Goal: Information Seeking & Learning: Learn about a topic

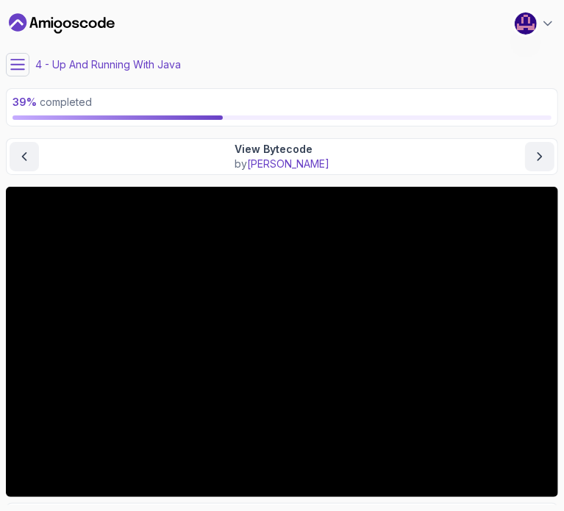
scroll to position [132, 0]
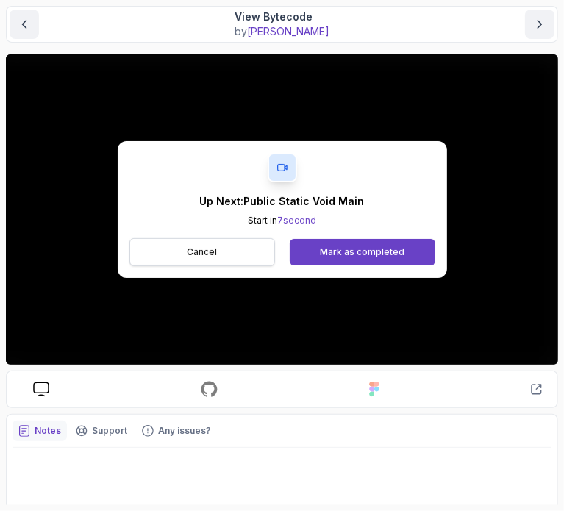
click at [192, 256] on p "Cancel" at bounding box center [202, 253] width 30 height 12
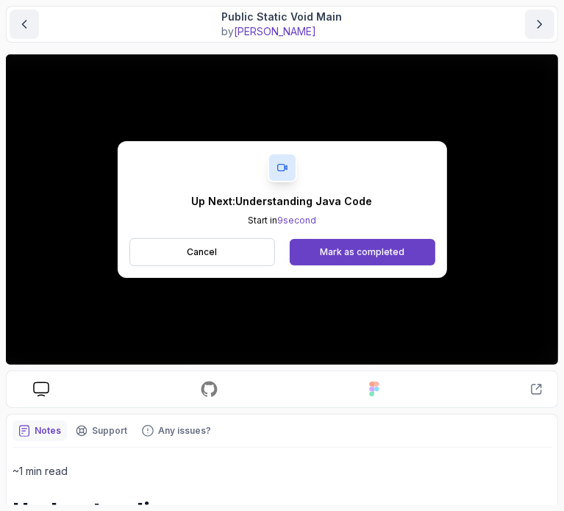
click at [404, 238] on div "Cancel Mark as completed" at bounding box center [283, 252] width 306 height 28
click at [397, 252] on div "Mark as completed" at bounding box center [362, 253] width 85 height 12
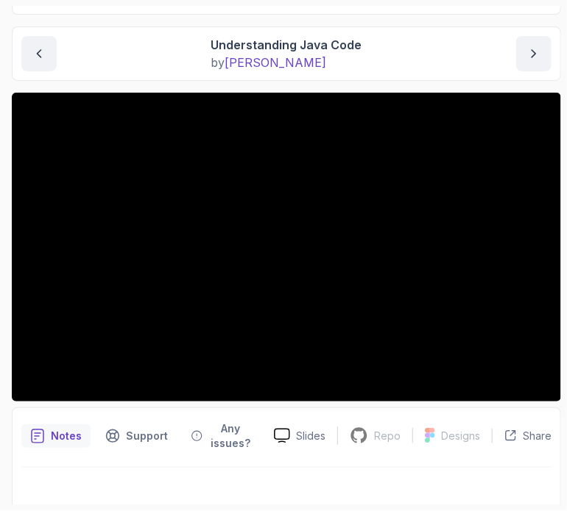
scroll to position [144, 0]
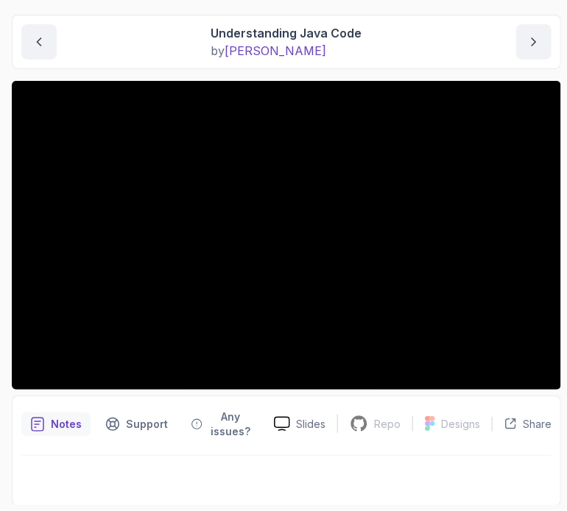
click at [283, 478] on div at bounding box center [286, 476] width 530 height 41
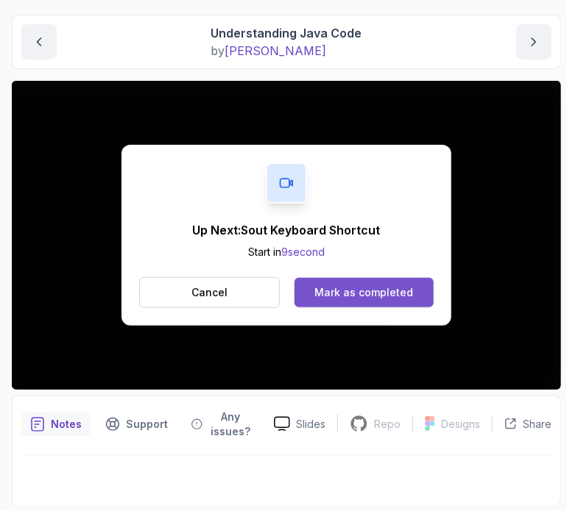
click at [391, 292] on div "Mark as completed" at bounding box center [363, 293] width 99 height 15
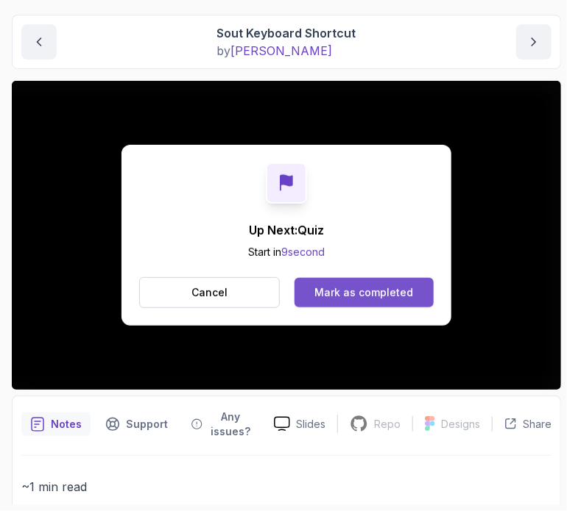
click at [376, 291] on div "Mark as completed" at bounding box center [363, 293] width 99 height 15
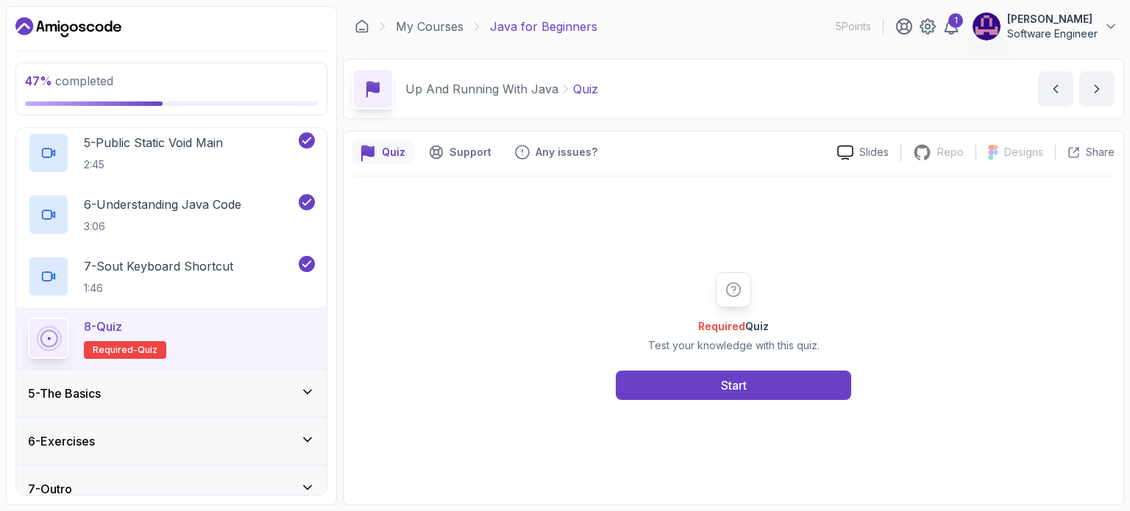
scroll to position [459, 0]
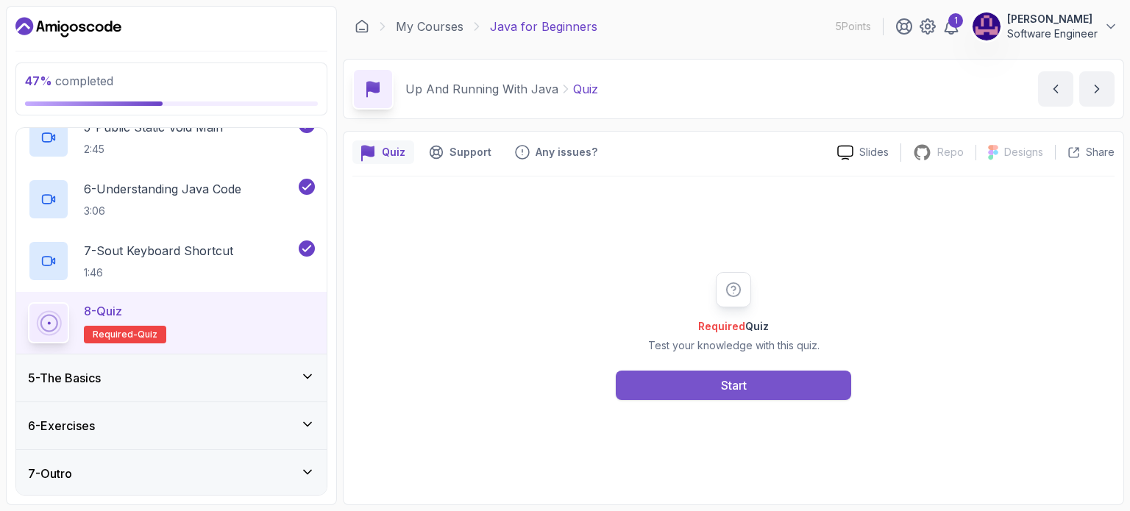
click at [564, 385] on button "Start" at bounding box center [733, 385] width 235 height 29
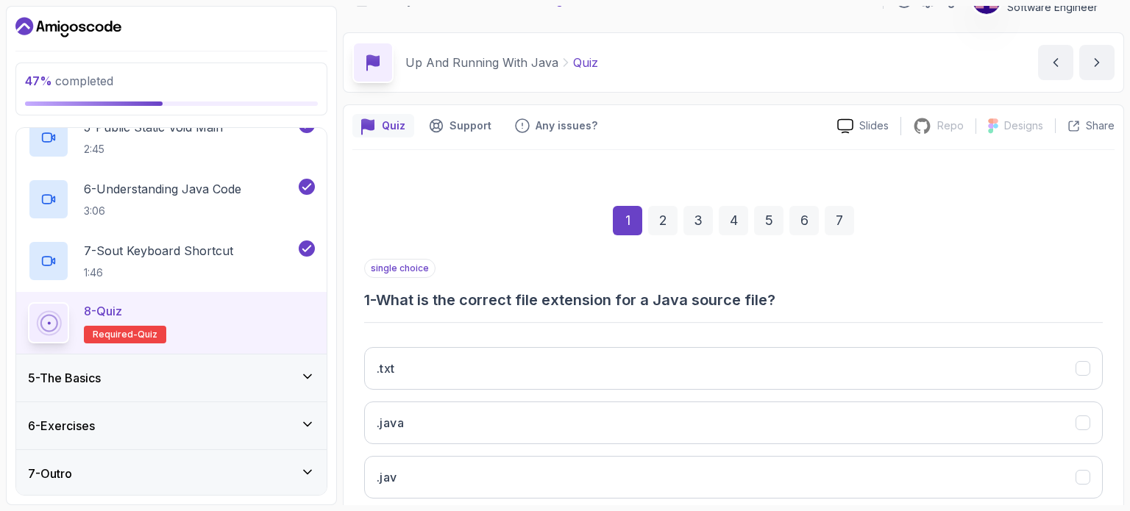
scroll to position [74, 0]
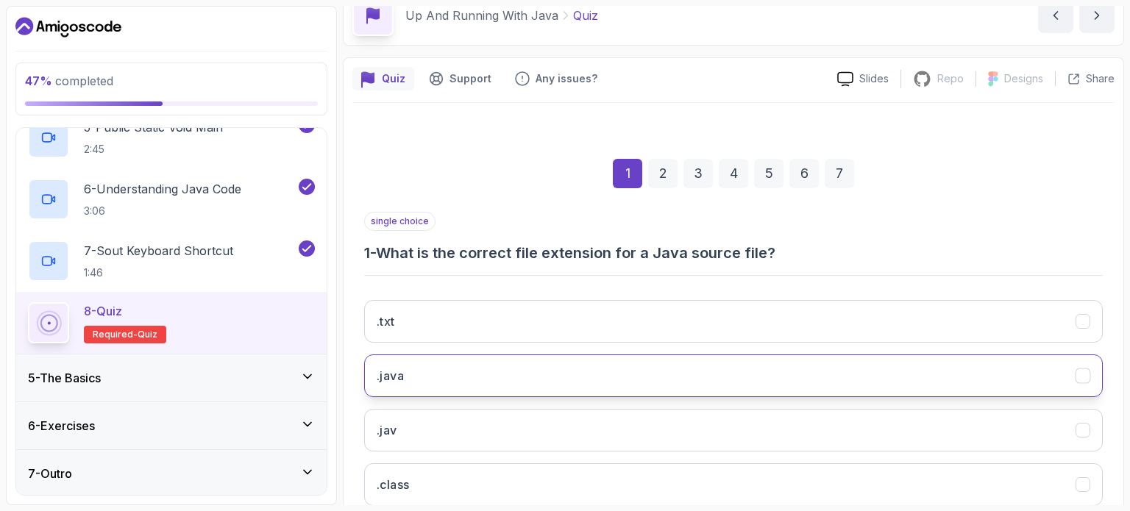
click at [454, 364] on button ".java" at bounding box center [733, 376] width 739 height 43
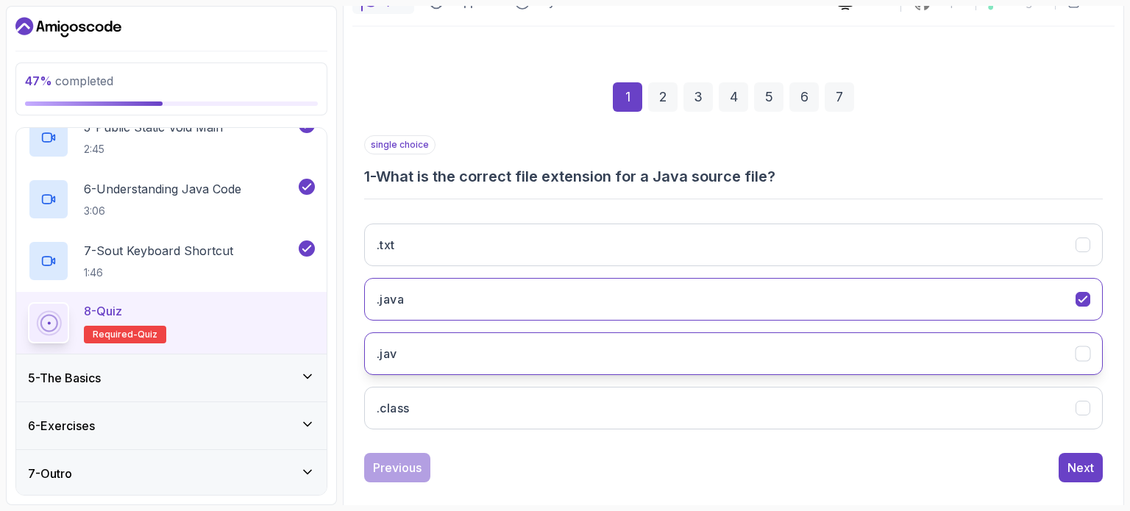
scroll to position [167, 0]
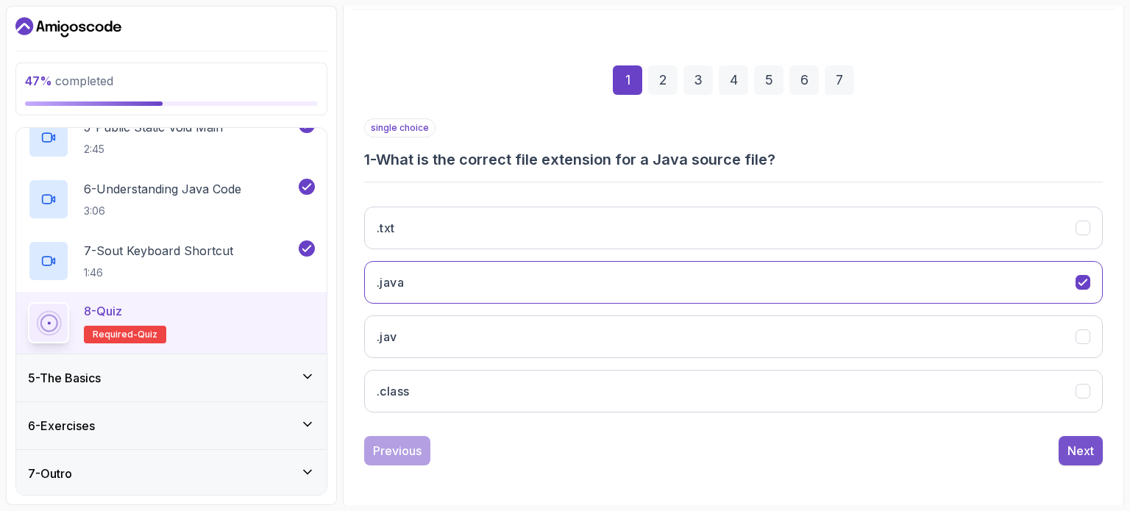
click at [564, 450] on div "Next" at bounding box center [1081, 451] width 26 height 18
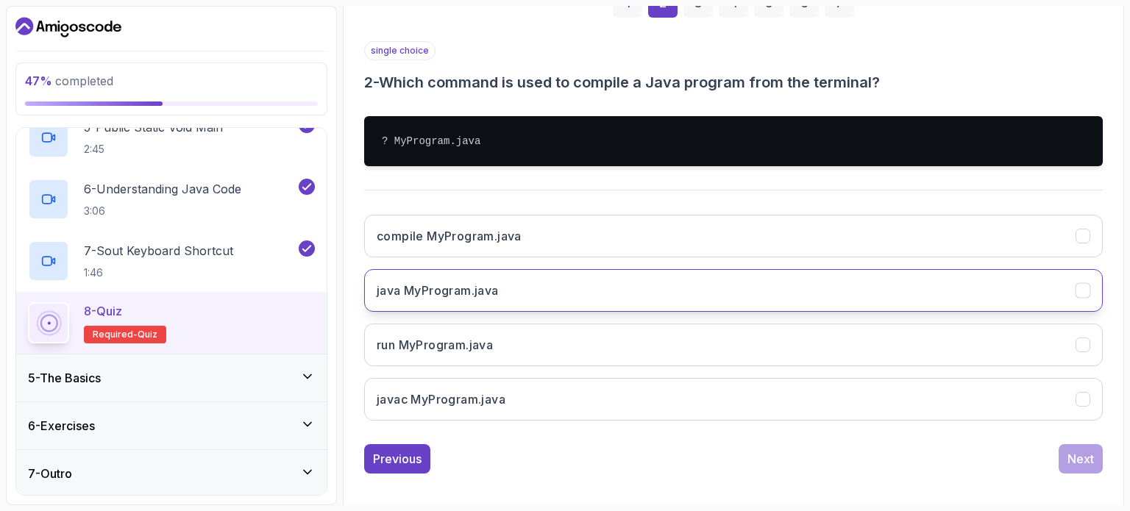
scroll to position [252, 0]
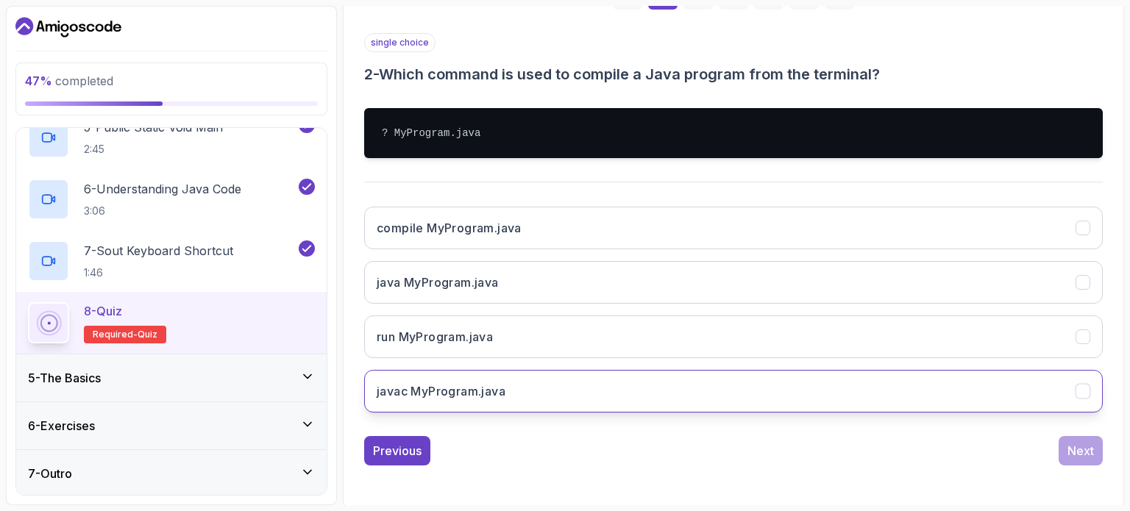
click at [483, 391] on h3 "javac MyProgram.java" at bounding box center [441, 392] width 129 height 18
click at [564, 447] on div "Next" at bounding box center [1081, 451] width 26 height 18
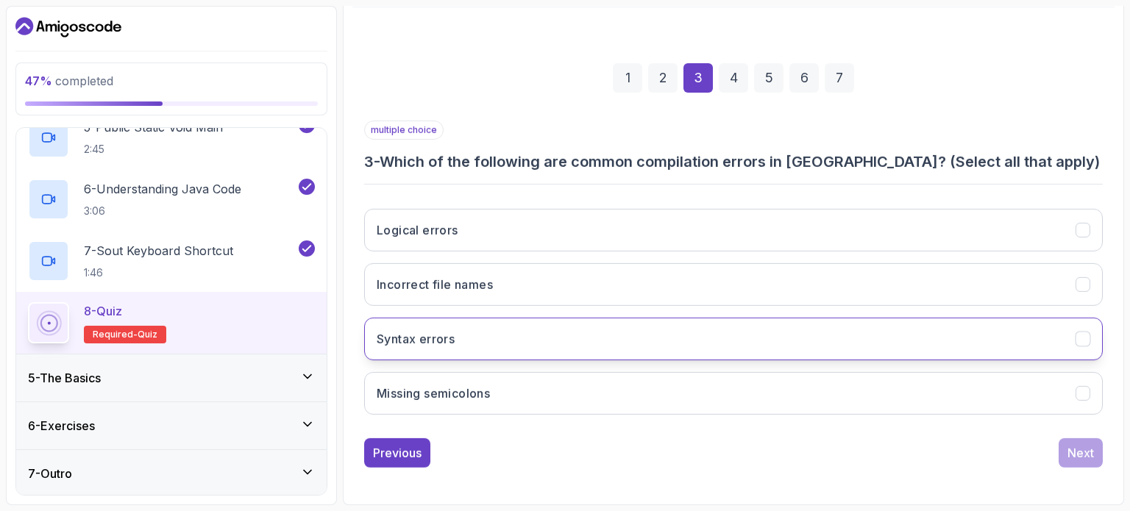
scroll to position [167, 0]
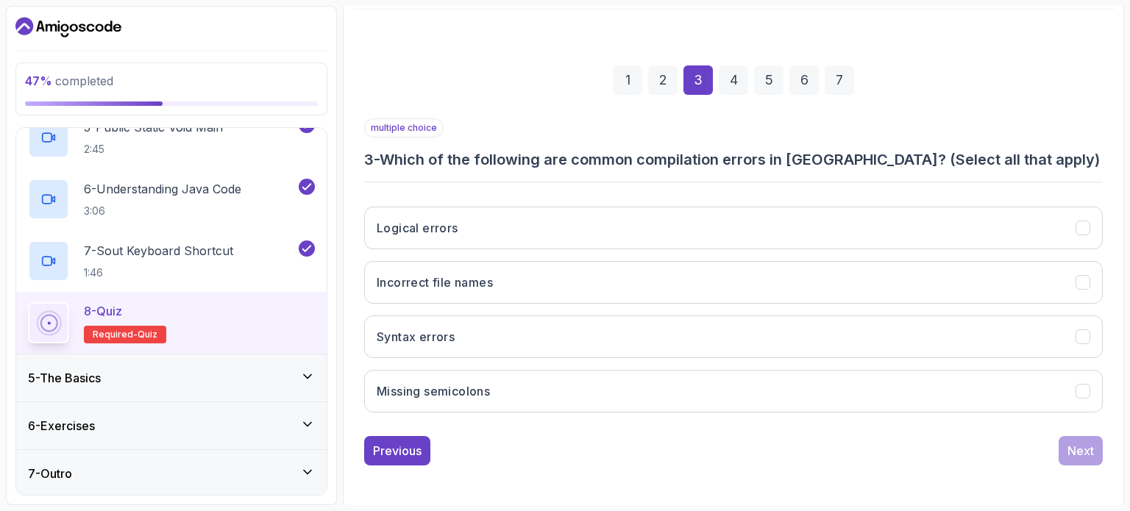
click at [564, 248] on div "Logical errors Incorrect file names Syntax errors Missing semicolons" at bounding box center [733, 310] width 739 height 230
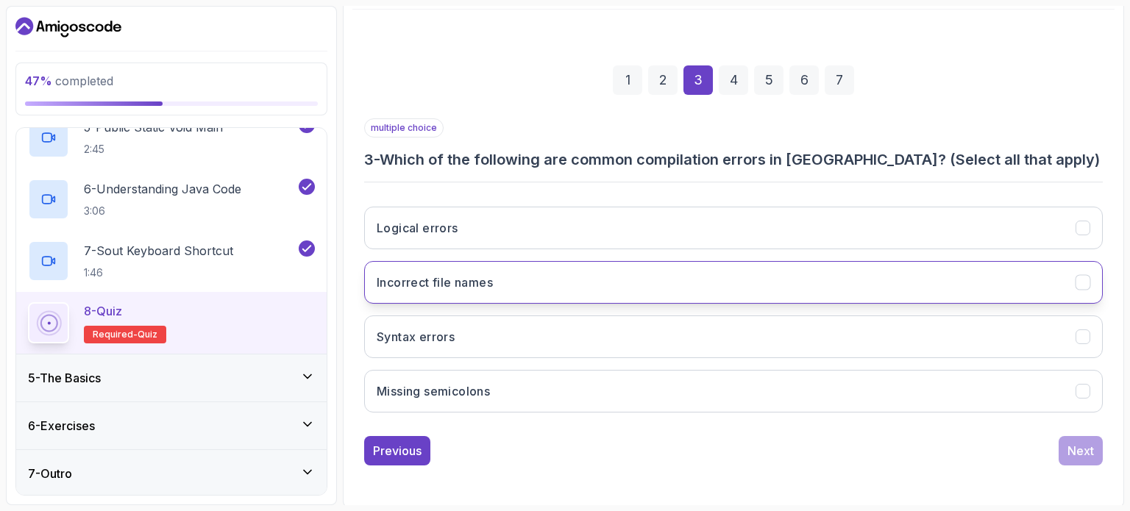
click at [564, 280] on button "Incorrect file names" at bounding box center [733, 282] width 739 height 43
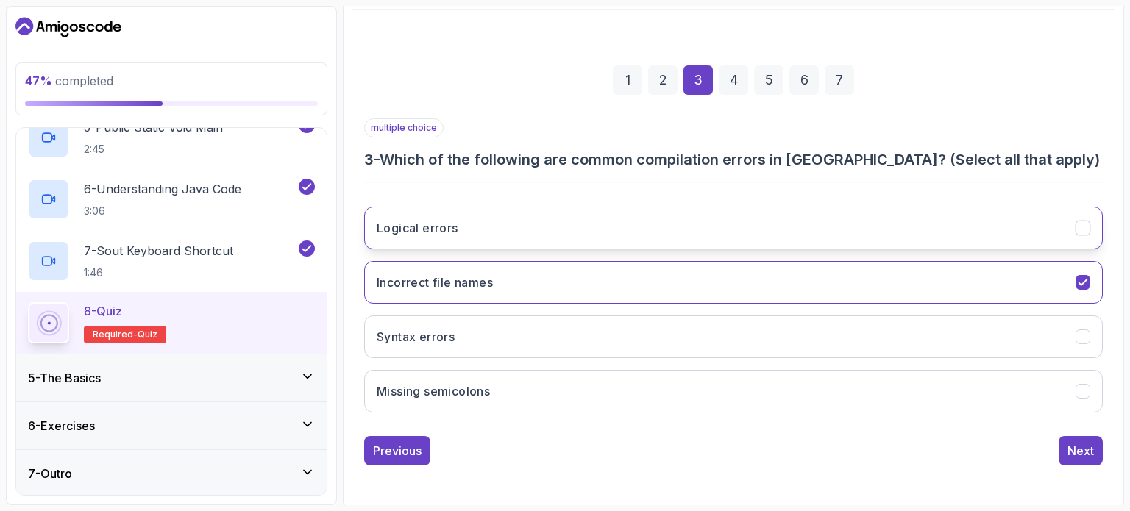
click at [564, 230] on button "Logical errors" at bounding box center [733, 228] width 739 height 43
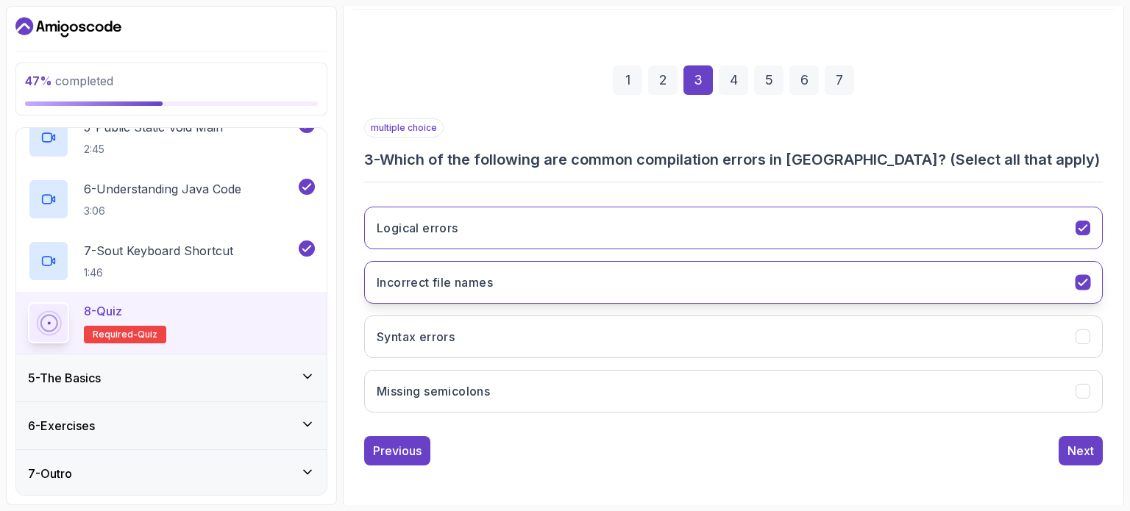
click at [564, 283] on button "Incorrect file names" at bounding box center [733, 282] width 739 height 43
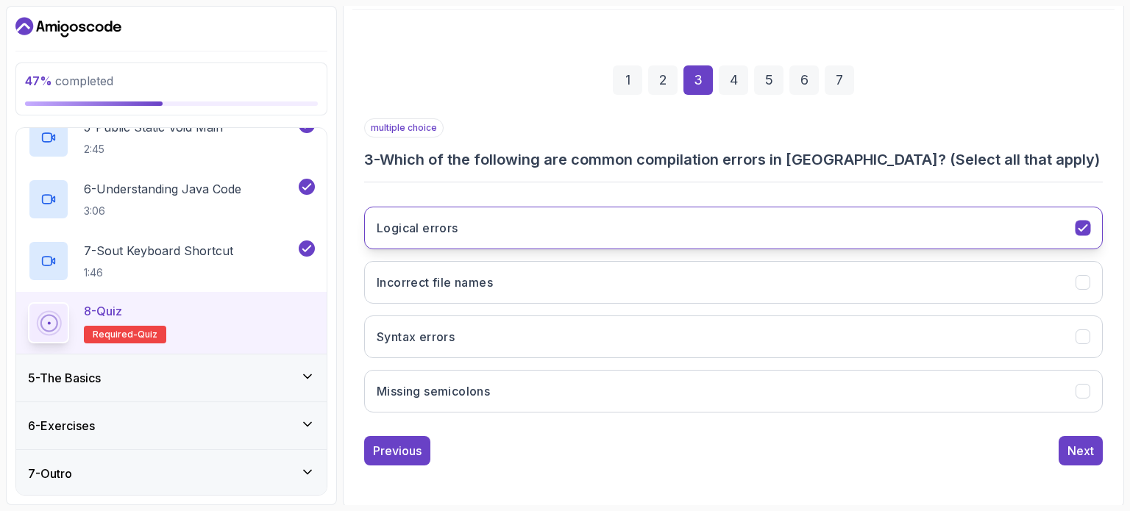
click at [564, 222] on button "Logical errors" at bounding box center [733, 228] width 739 height 43
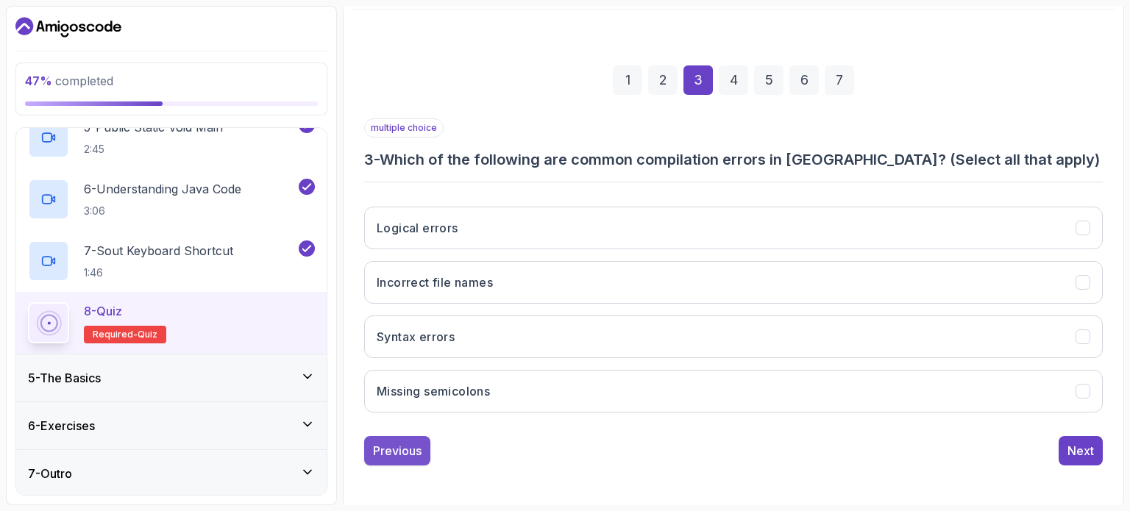
click at [403, 444] on div "Previous" at bounding box center [397, 451] width 49 height 18
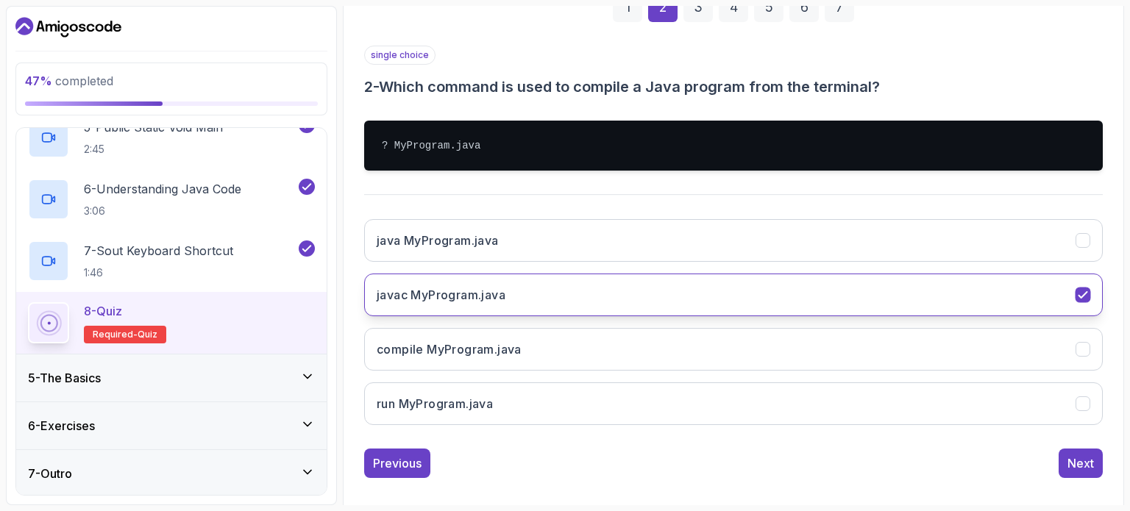
scroll to position [241, 0]
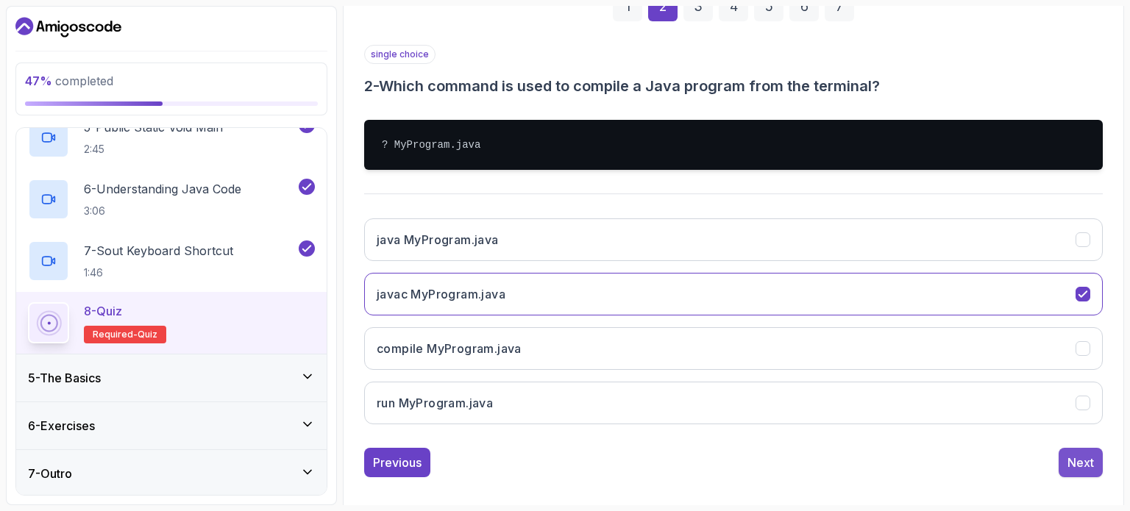
click at [564, 459] on div "Next" at bounding box center [1081, 463] width 26 height 18
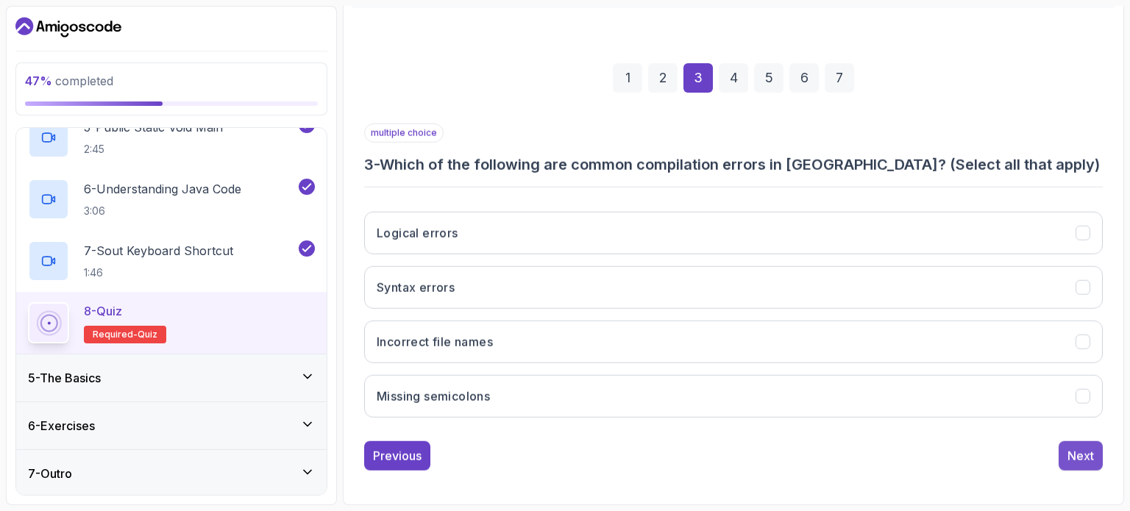
scroll to position [167, 0]
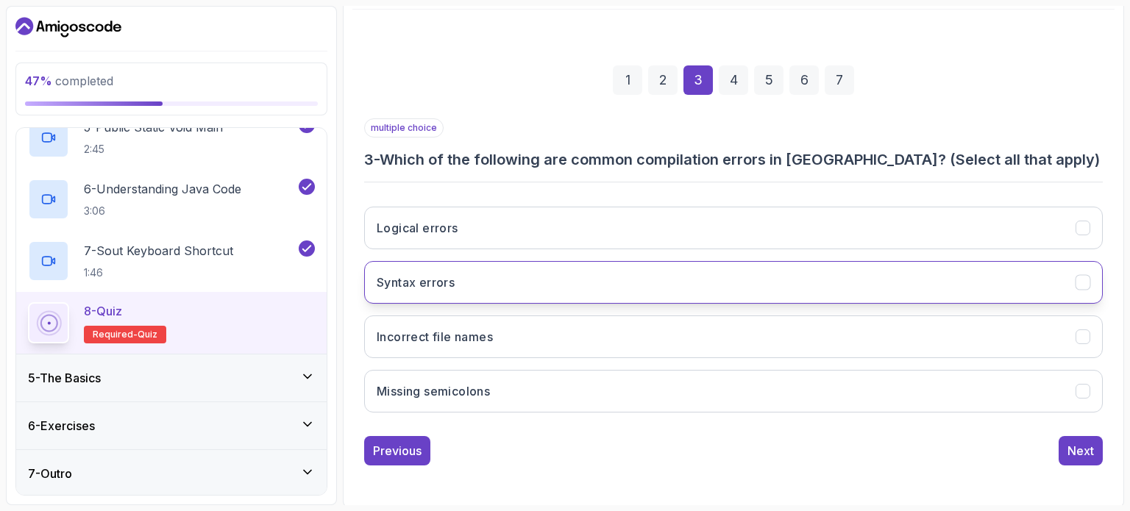
click at [564, 272] on button "Syntax errors" at bounding box center [733, 282] width 739 height 43
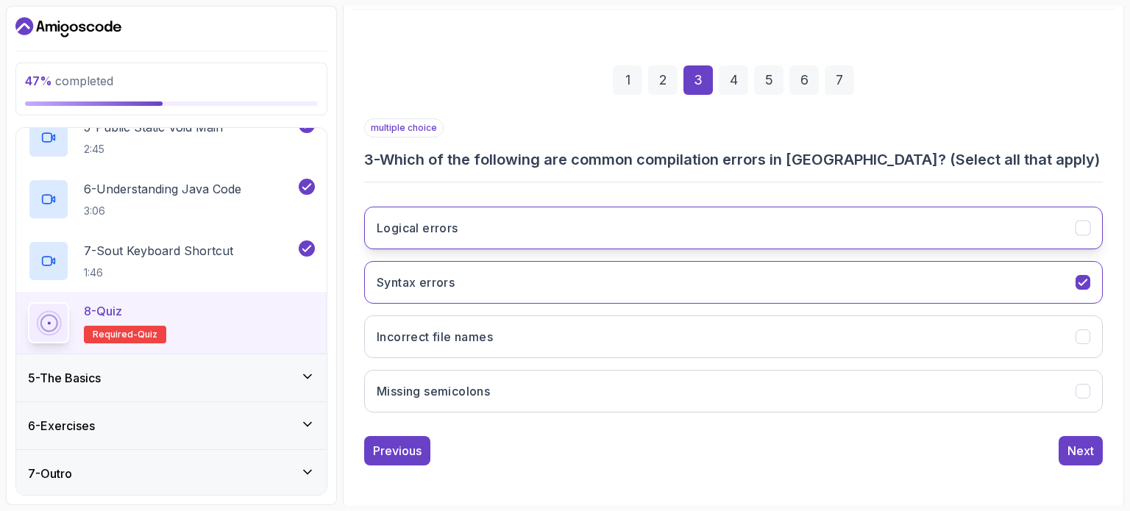
click at [564, 219] on button "Logical errors" at bounding box center [733, 228] width 739 height 43
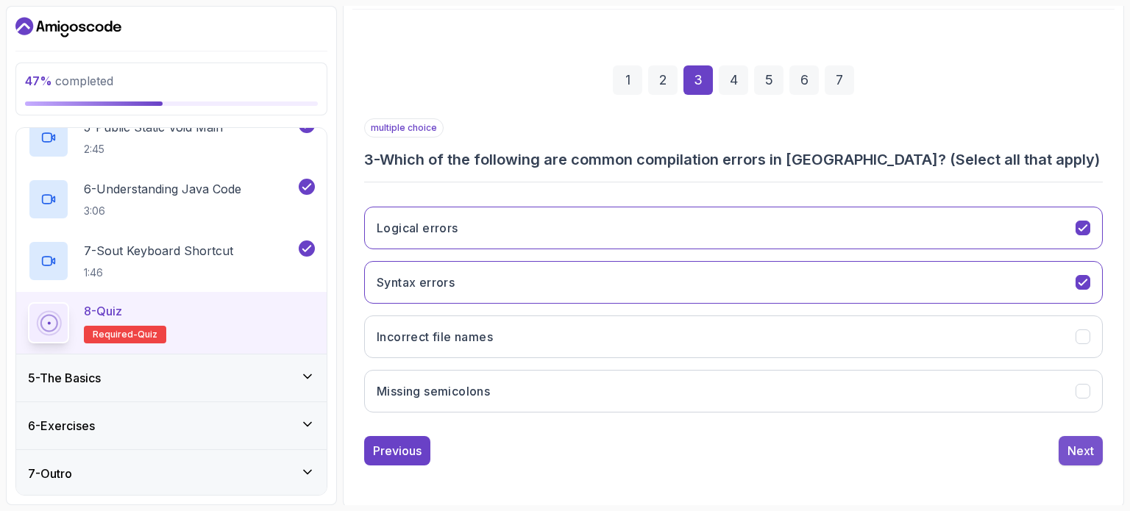
click at [564, 444] on div "Next" at bounding box center [1081, 451] width 26 height 18
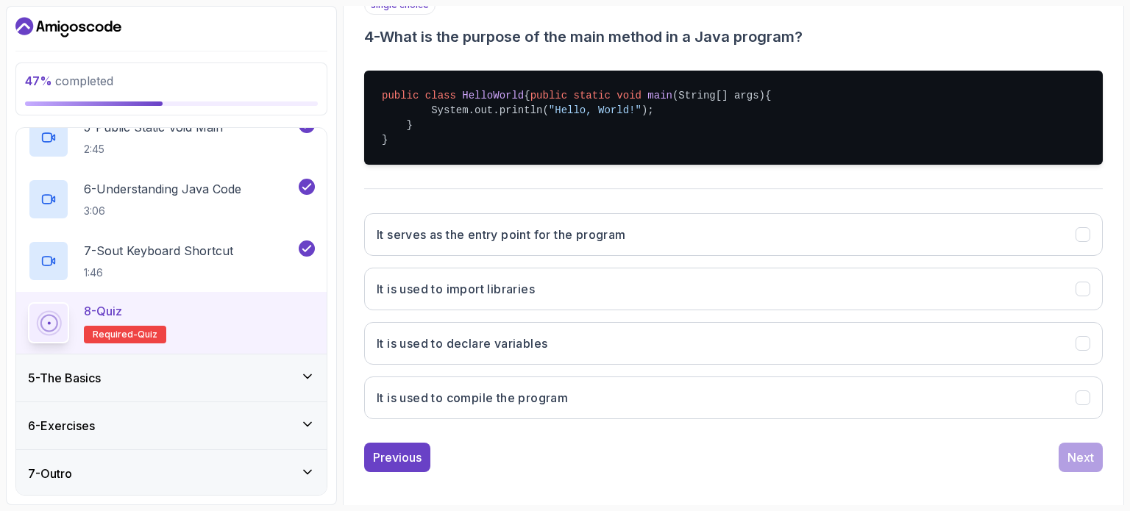
scroll to position [311, 0]
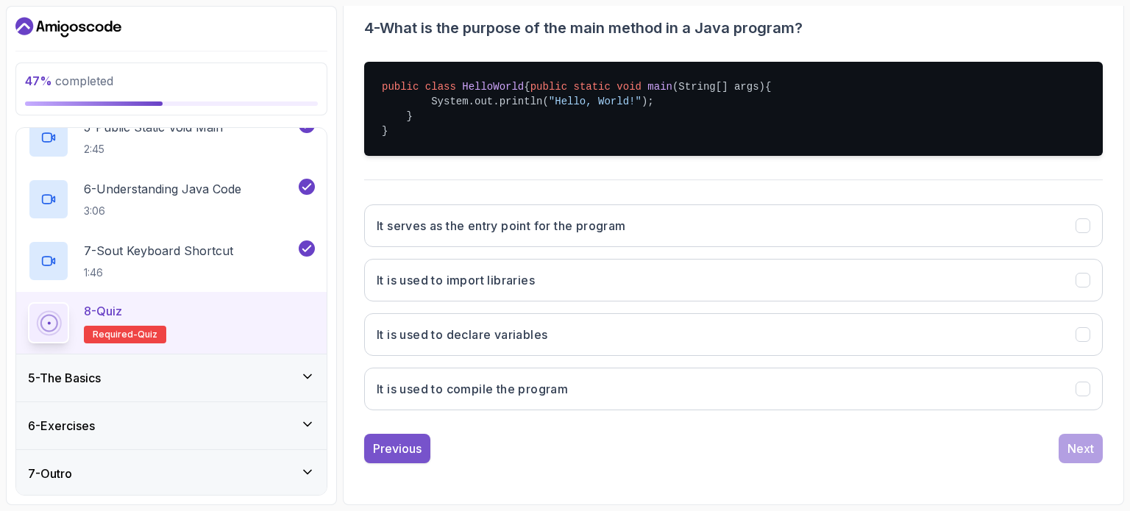
click at [409, 436] on button "Previous" at bounding box center [397, 448] width 66 height 29
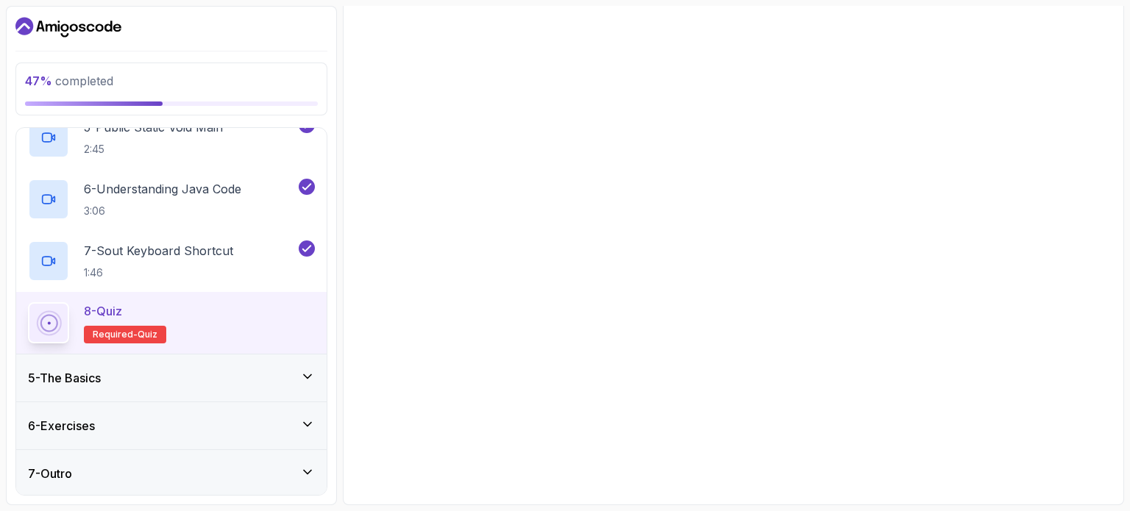
scroll to position [167, 0]
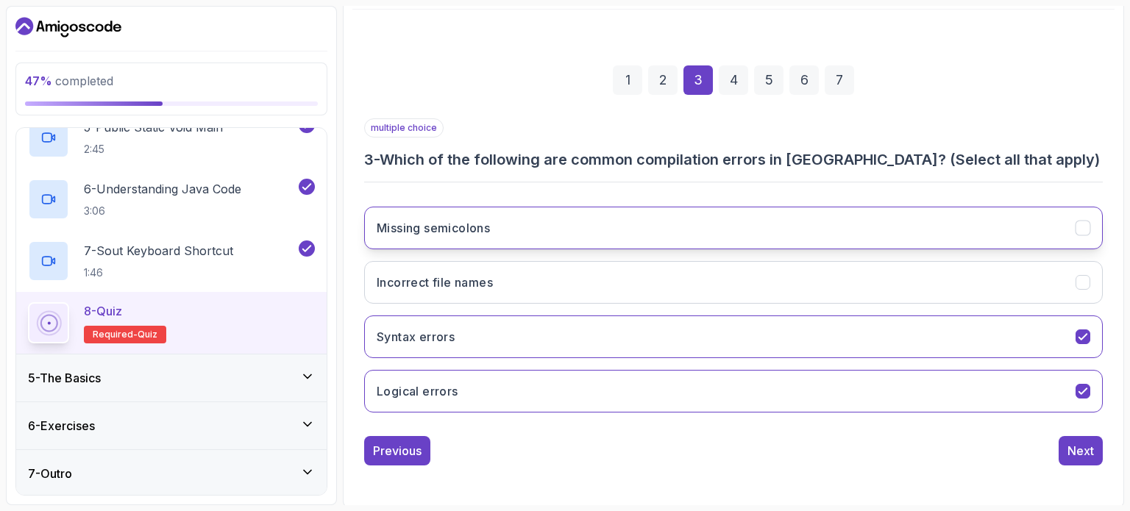
click at [564, 218] on button "Missing semicolons" at bounding box center [733, 228] width 739 height 43
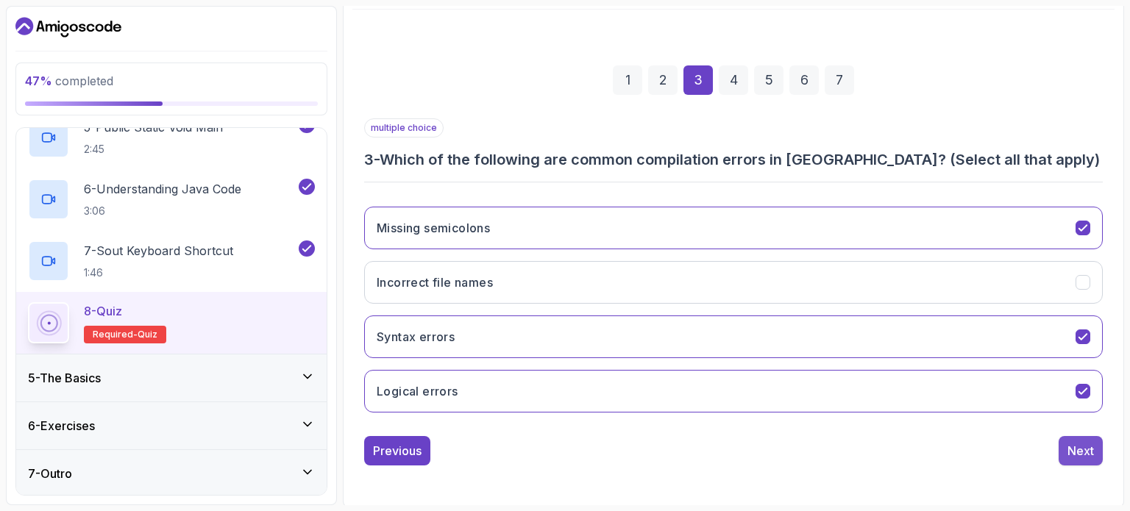
click at [564, 450] on div "Next" at bounding box center [1081, 451] width 26 height 18
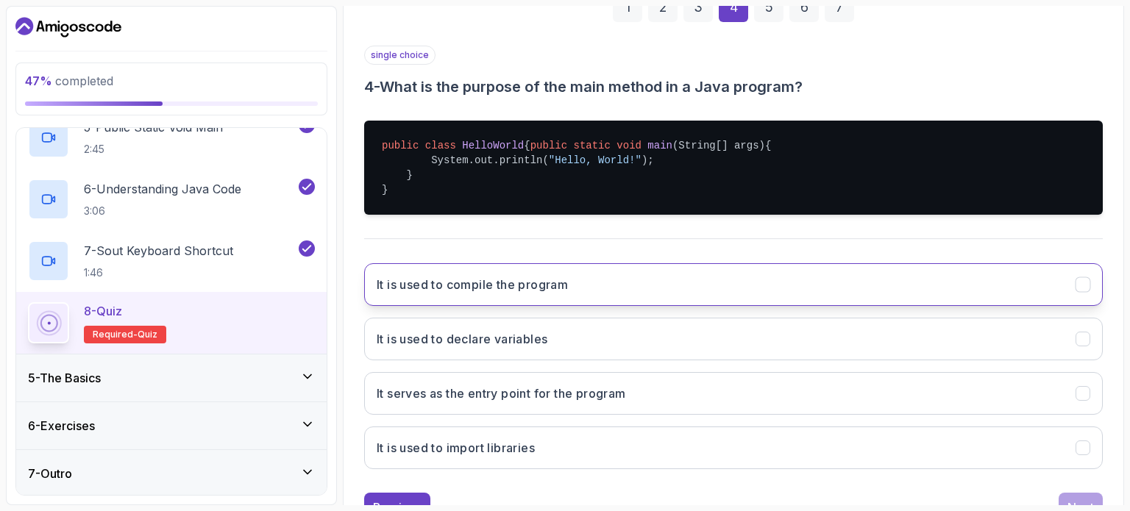
scroll to position [311, 0]
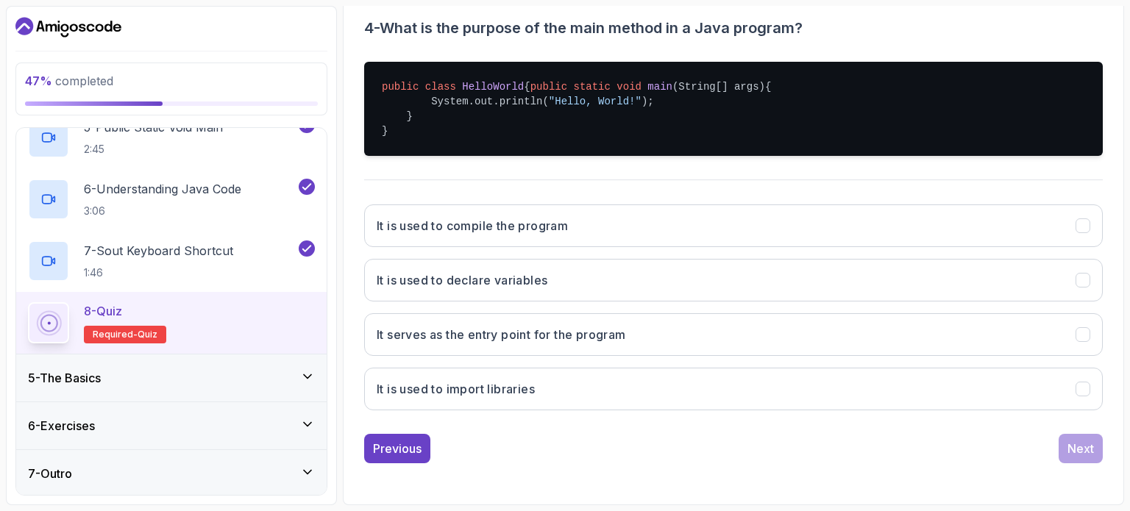
click at [564, 458] on div "Previous Next" at bounding box center [733, 448] width 739 height 29
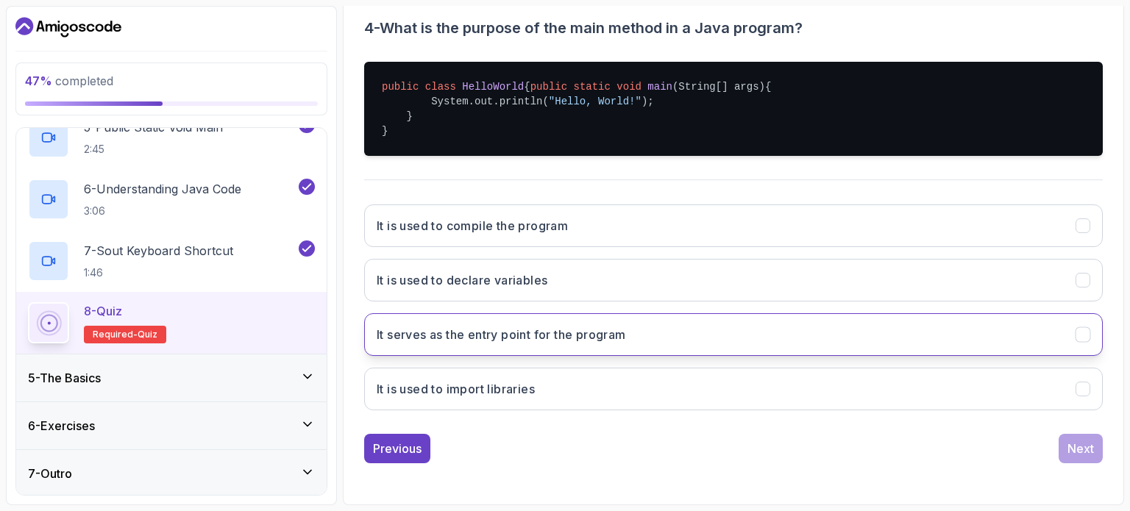
click at [456, 342] on h3 "It serves as the entry point for the program" at bounding box center [501, 335] width 249 height 18
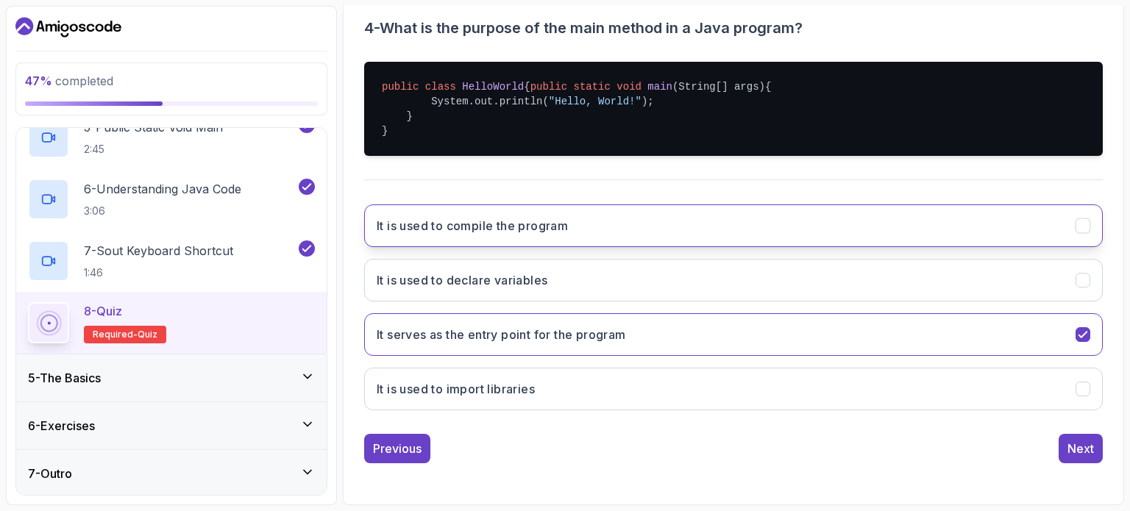
click at [564, 225] on icon "It is used to compile the program" at bounding box center [1084, 226] width 14 height 14
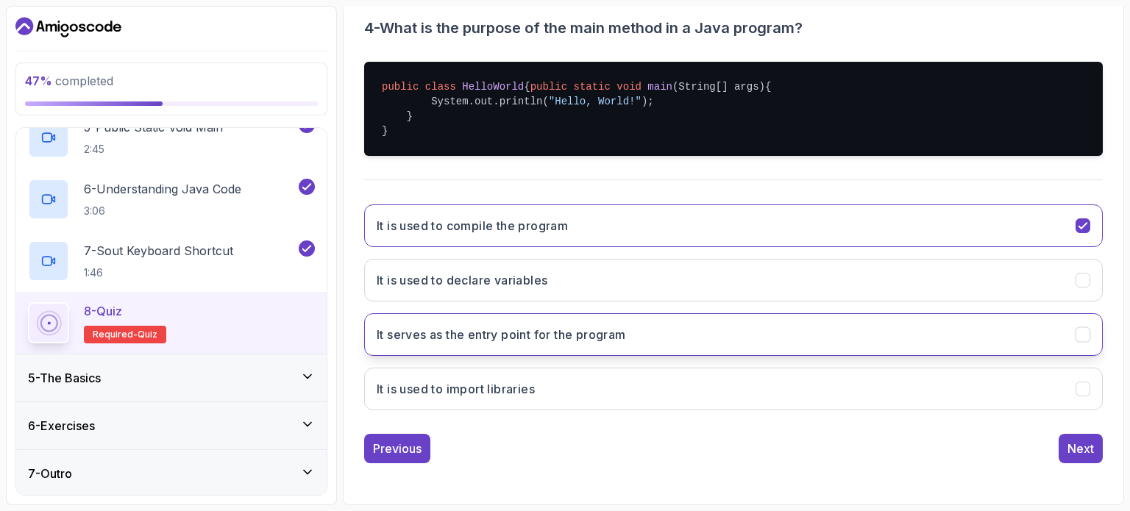
click at [564, 336] on icon "It serves as the entry point for the program" at bounding box center [1084, 335] width 14 height 14
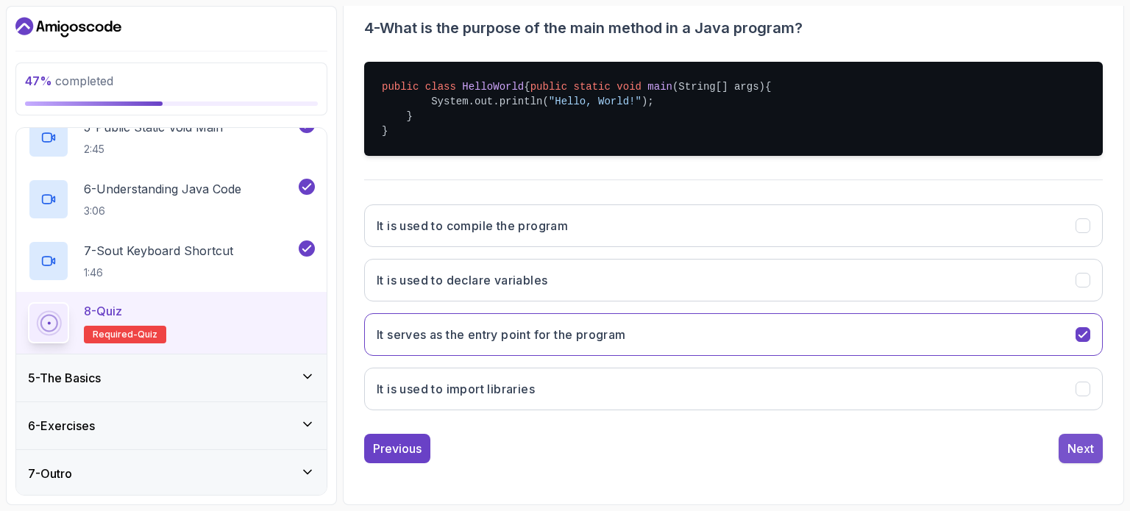
click at [564, 450] on div "Next" at bounding box center [1081, 449] width 26 height 18
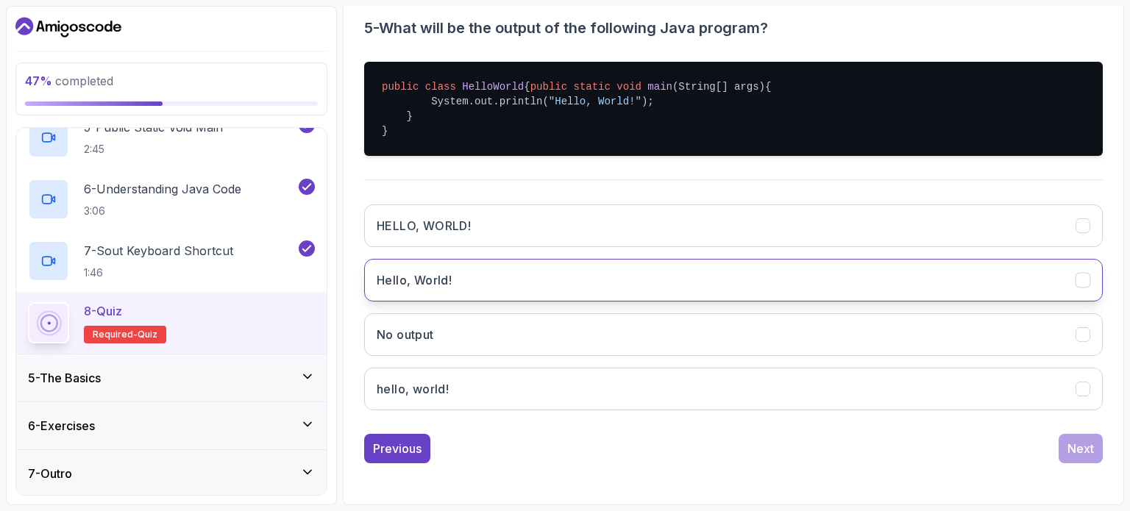
click at [456, 283] on button "Hello, World!" at bounding box center [733, 280] width 739 height 43
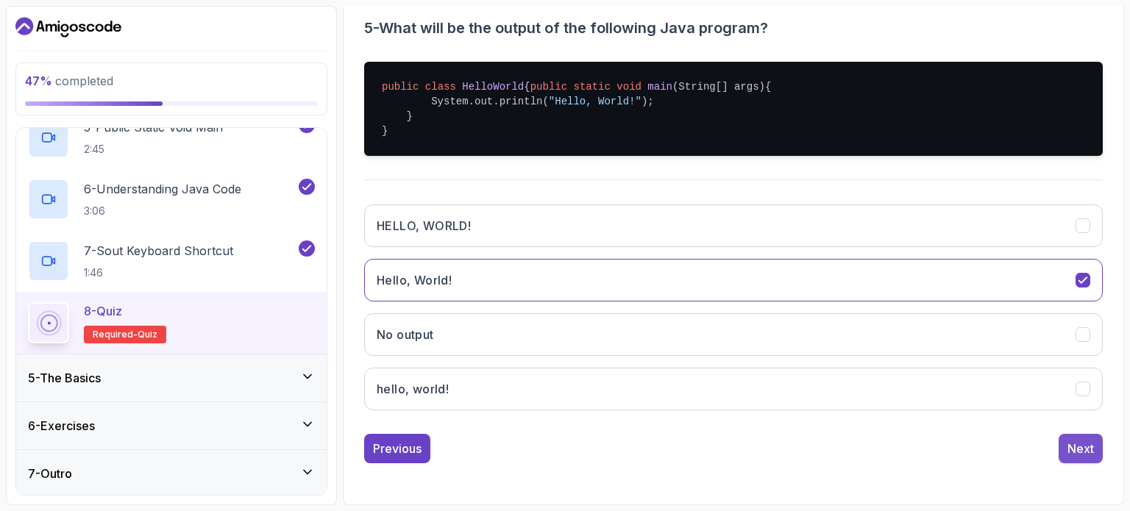
click at [564, 449] on div "Next" at bounding box center [1081, 449] width 26 height 18
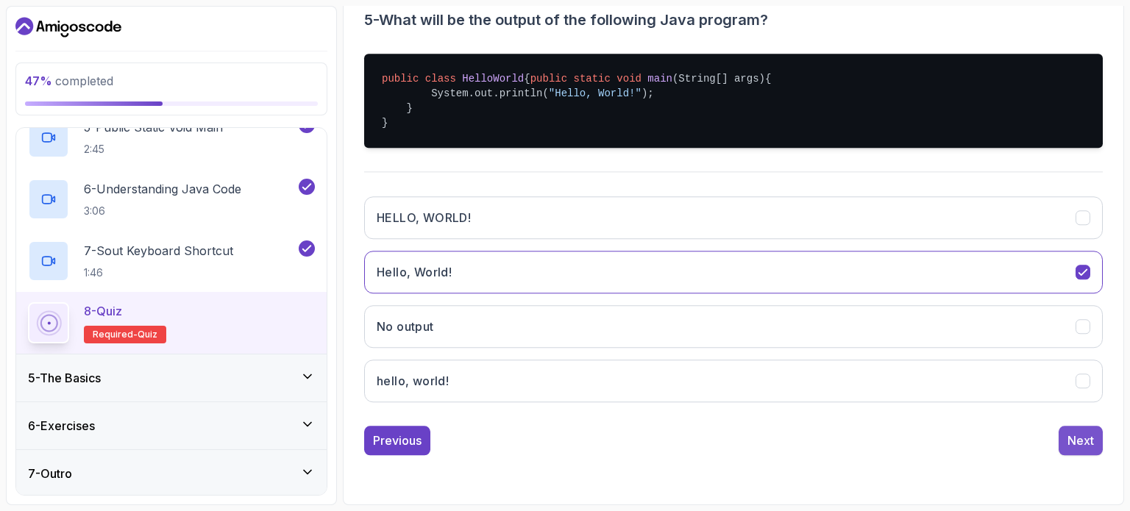
scroll to position [167, 0]
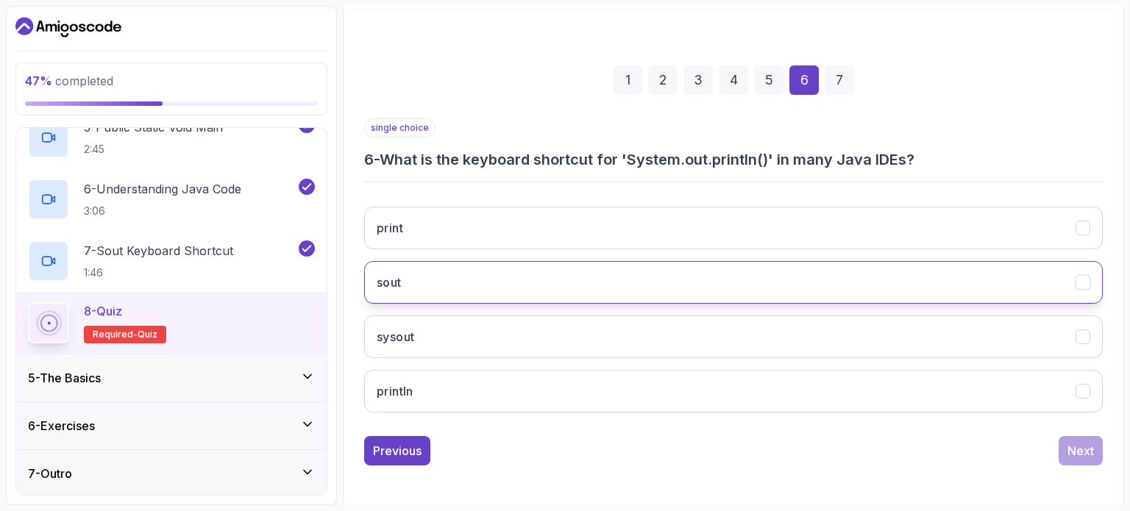
click at [468, 280] on button "sout" at bounding box center [733, 282] width 739 height 43
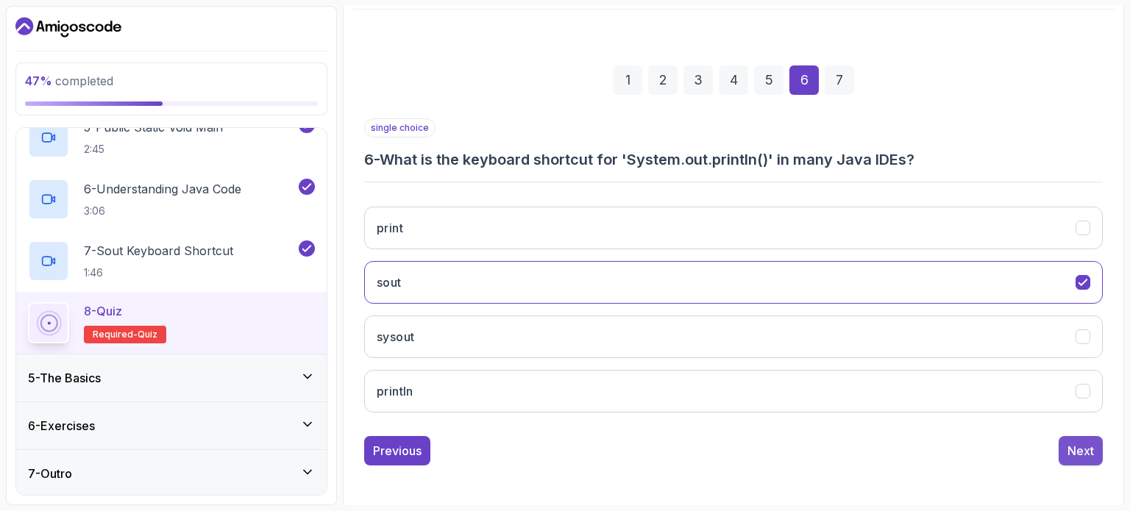
click at [564, 453] on div "Next" at bounding box center [1081, 451] width 26 height 18
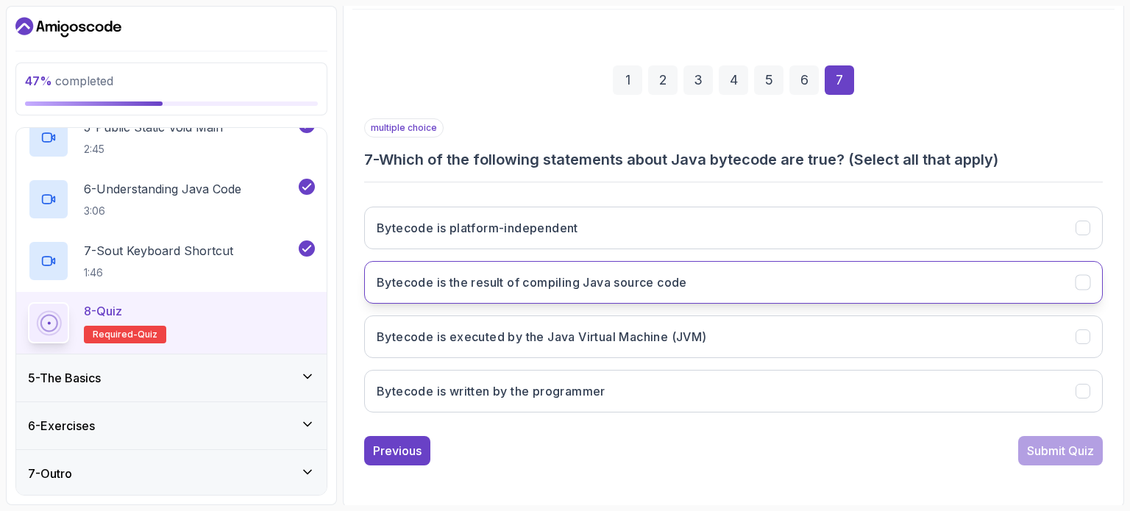
click at [564, 272] on button "Bytecode is the result of compiling Java source code" at bounding box center [733, 282] width 739 height 43
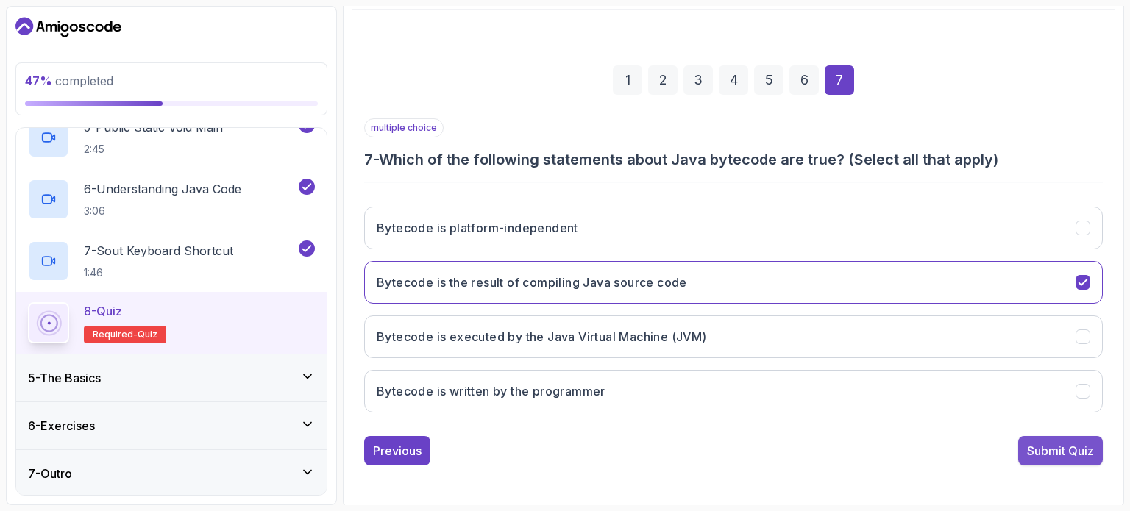
click at [564, 453] on div "Submit Quiz" at bounding box center [1060, 451] width 67 height 18
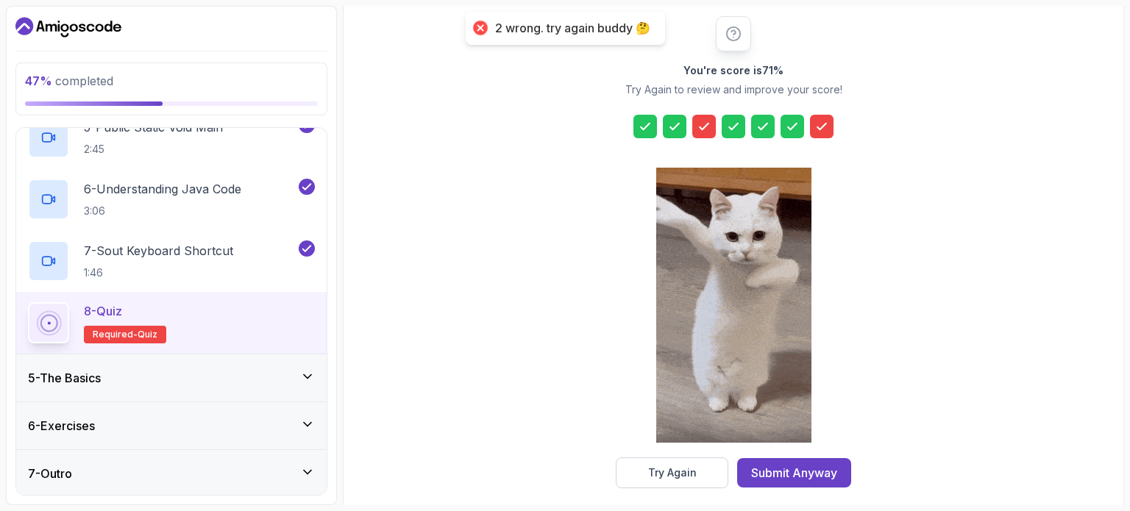
scroll to position [193, 0]
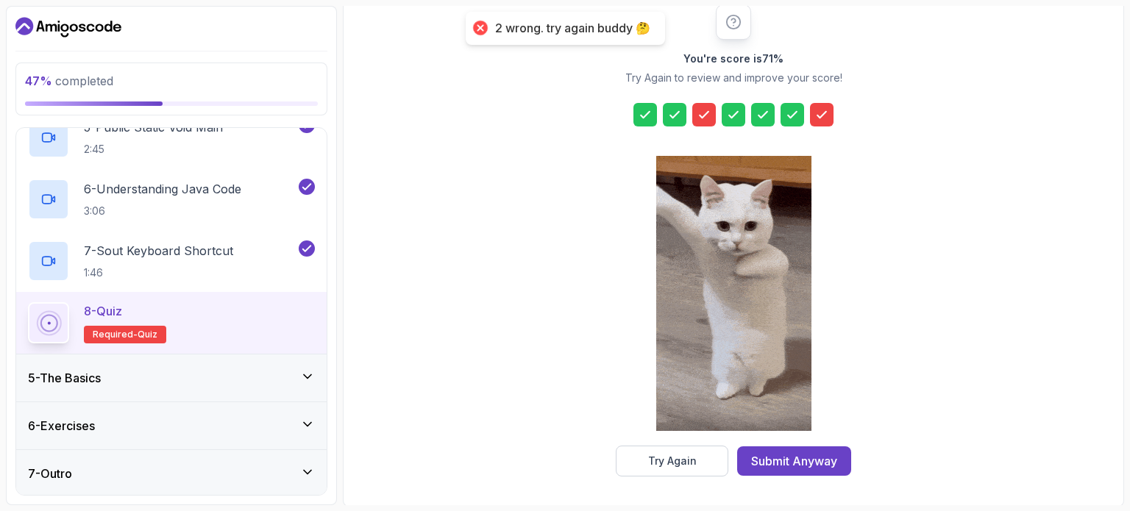
click at [564, 110] on icon at bounding box center [704, 114] width 15 height 15
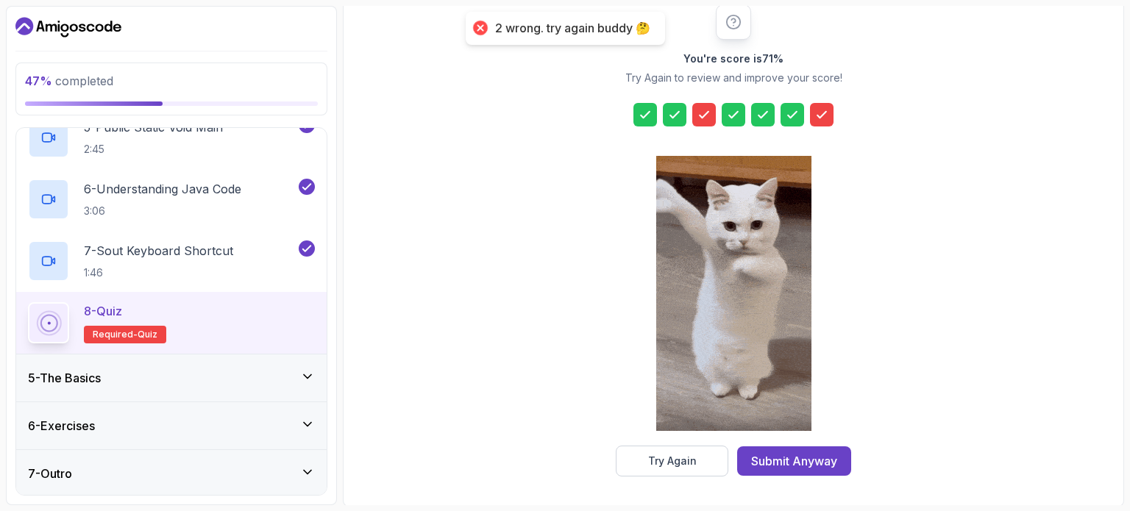
click at [564, 110] on icon at bounding box center [704, 114] width 15 height 15
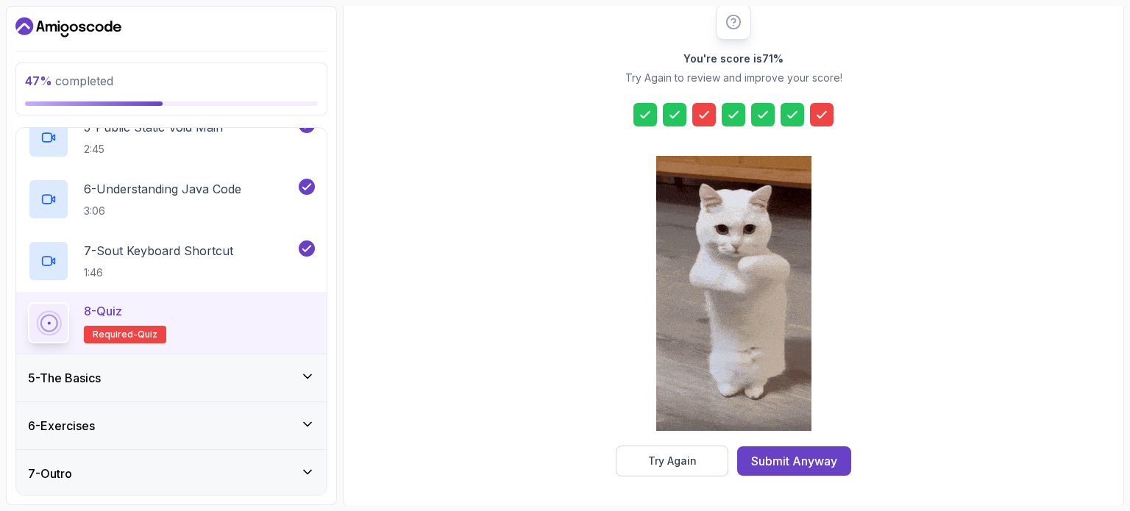
click at [564, 110] on icon at bounding box center [704, 114] width 15 height 15
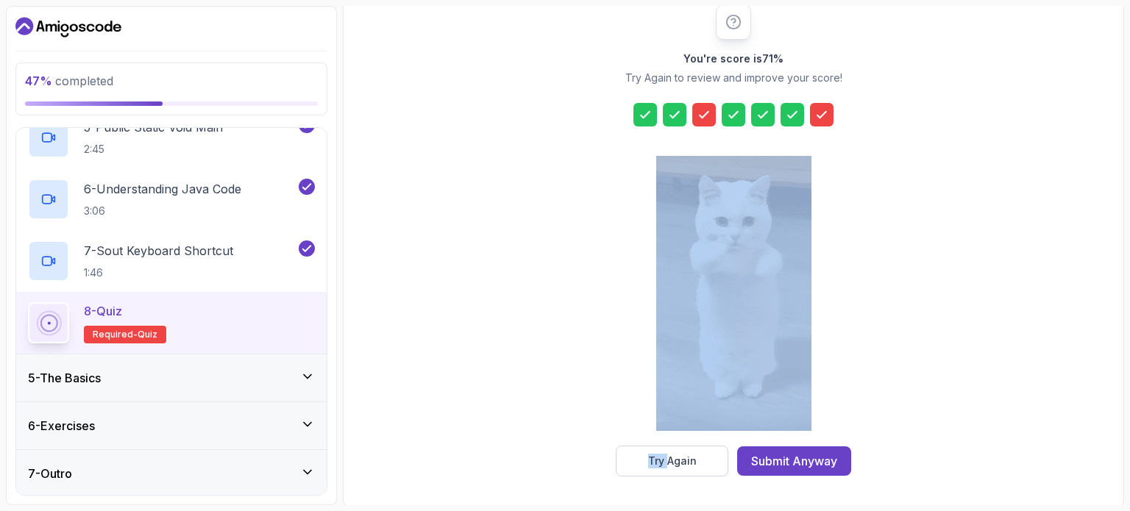
click at [564, 110] on icon at bounding box center [704, 114] width 15 height 15
click at [564, 458] on div "Submit Anyway" at bounding box center [794, 462] width 86 height 18
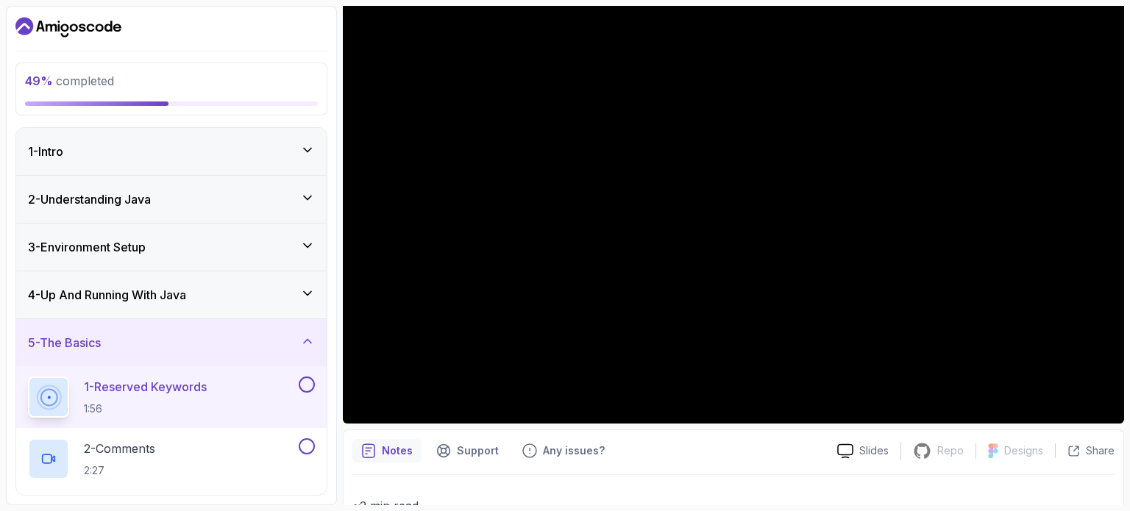
scroll to position [147, 0]
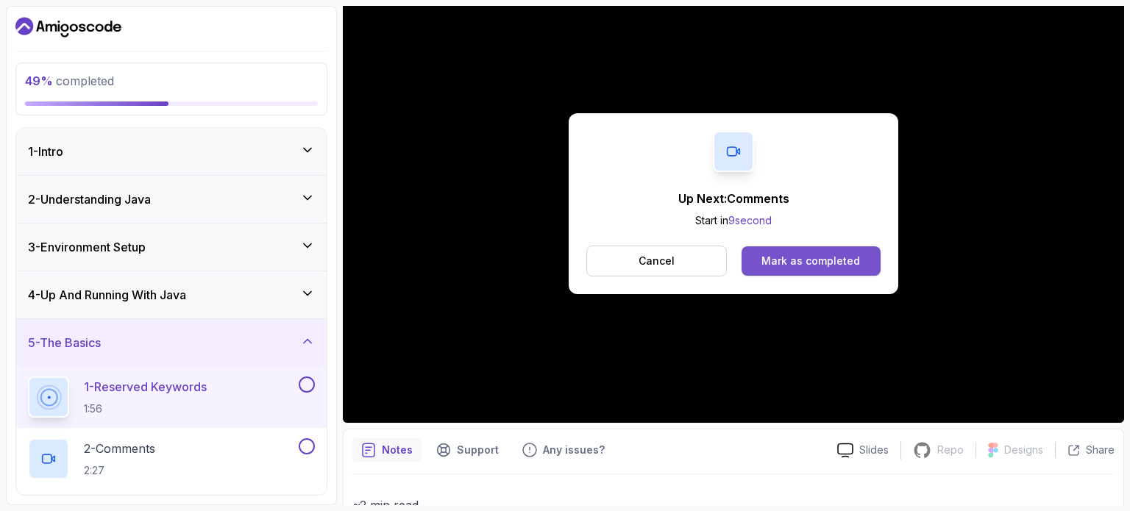
click at [564, 254] on div "Mark as completed" at bounding box center [811, 261] width 99 height 15
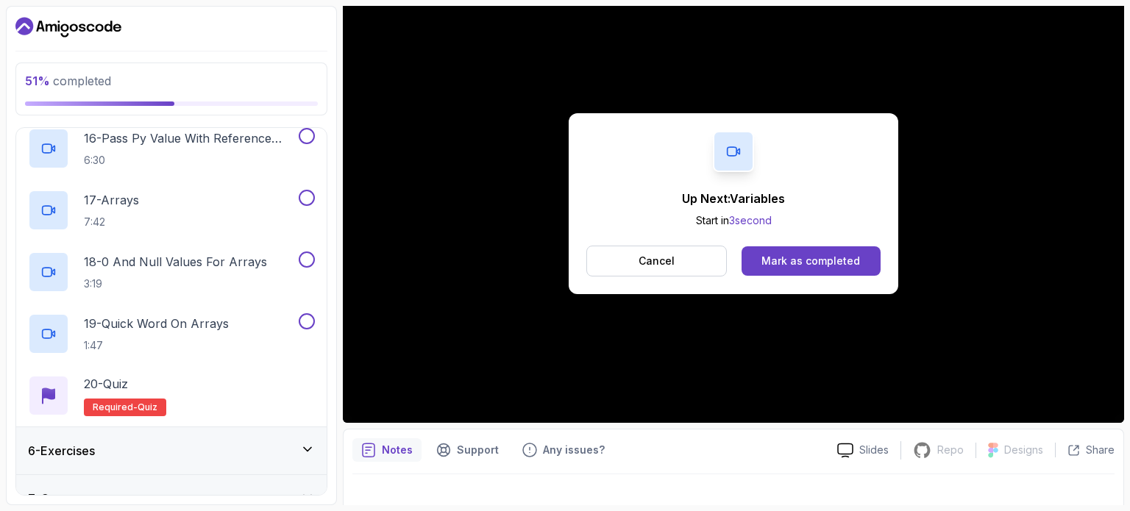
scroll to position [1177, 0]
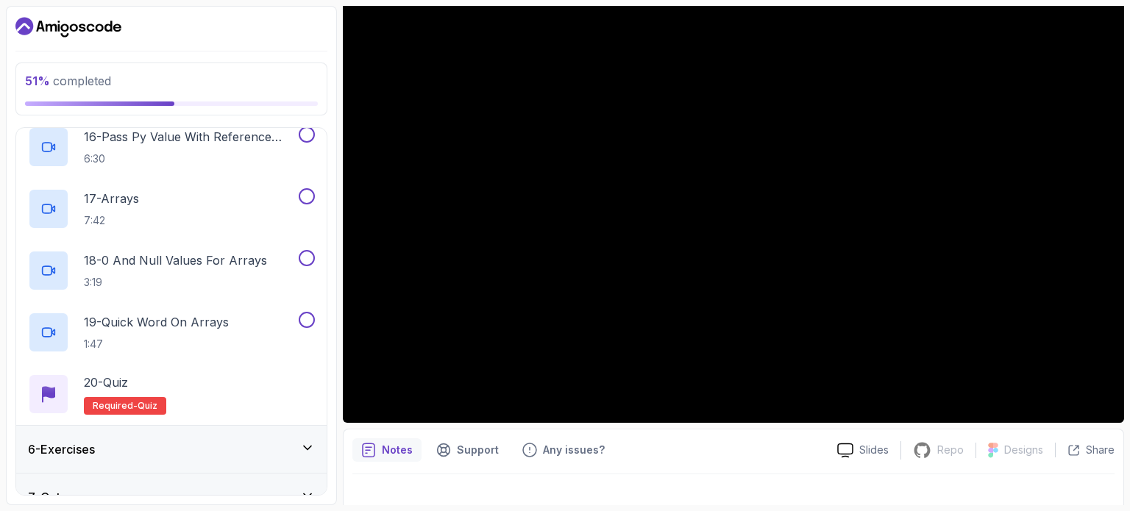
click at [564, 252] on div at bounding box center [734, 203] width 782 height 439
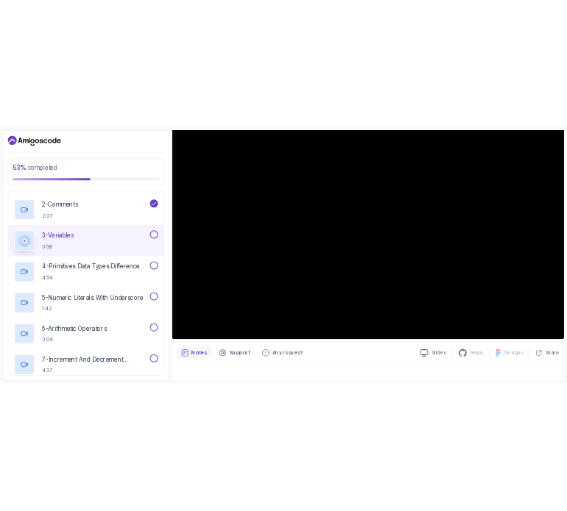
scroll to position [144, 0]
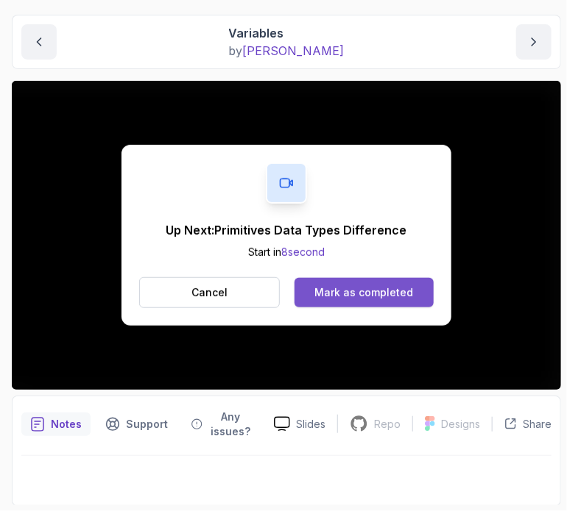
click at [384, 294] on div "Mark as completed" at bounding box center [363, 293] width 99 height 15
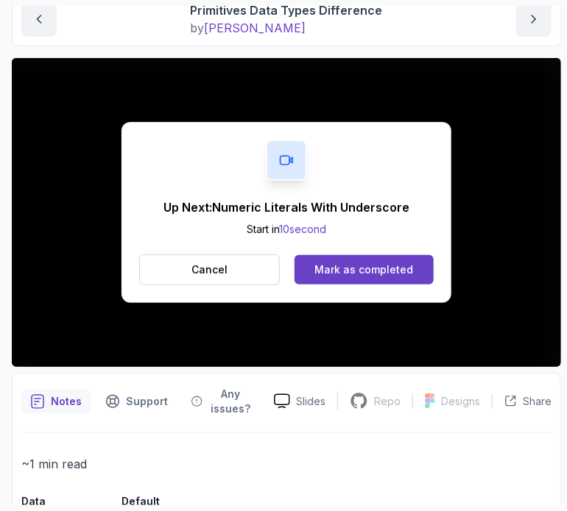
scroll to position [74, 0]
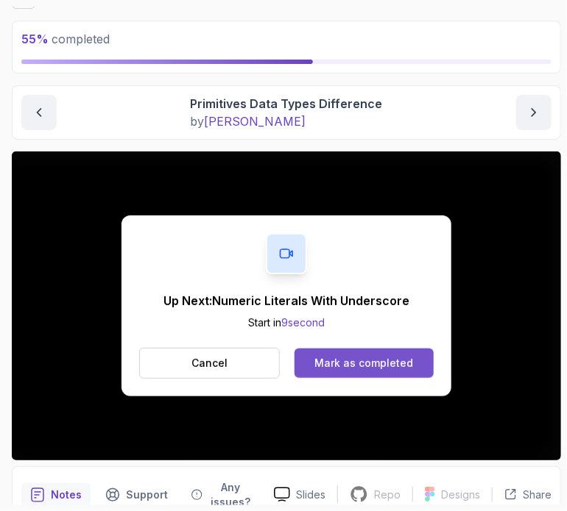
click at [362, 352] on button "Mark as completed" at bounding box center [363, 363] width 139 height 29
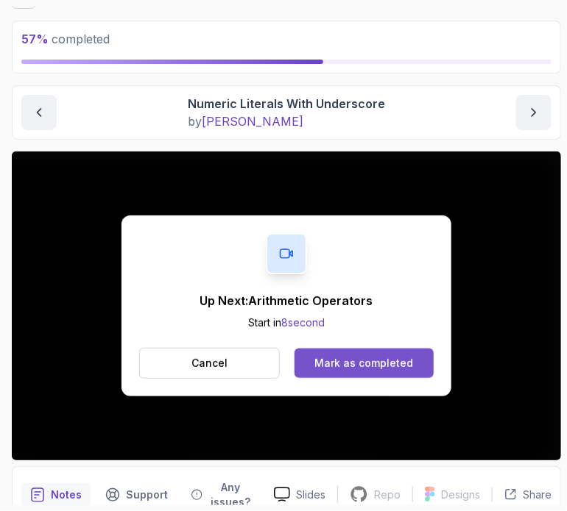
click at [354, 362] on div "Mark as completed" at bounding box center [363, 363] width 99 height 15
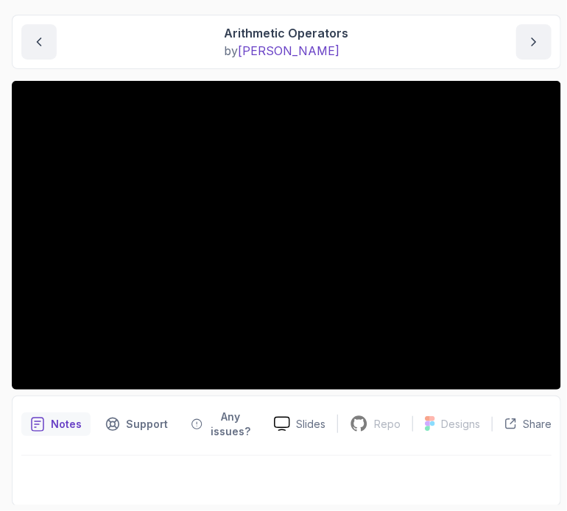
scroll to position [44, 0]
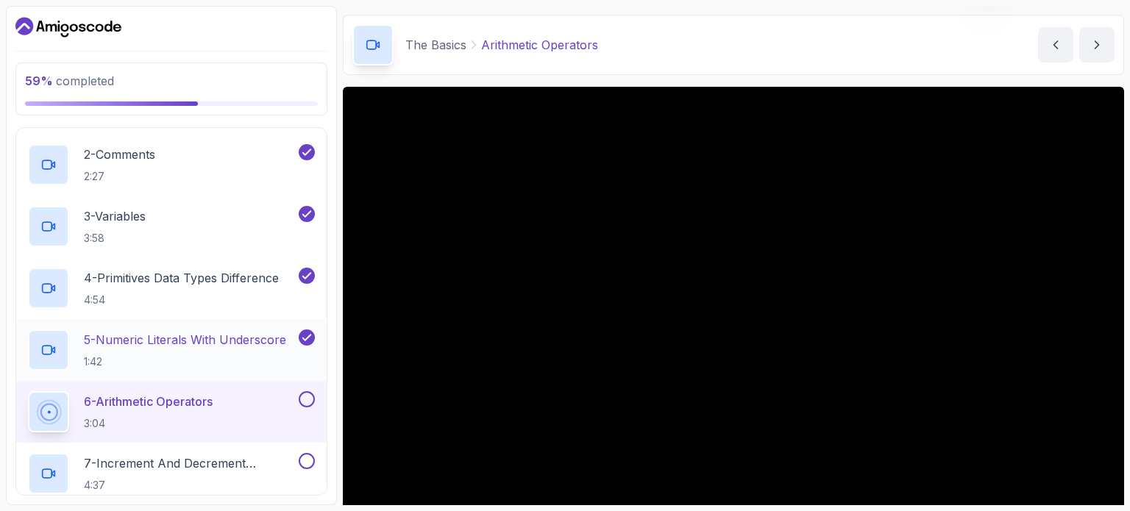
click at [226, 330] on div "5 - Numeric Literals With Underscore 1:42" at bounding box center [162, 350] width 268 height 41
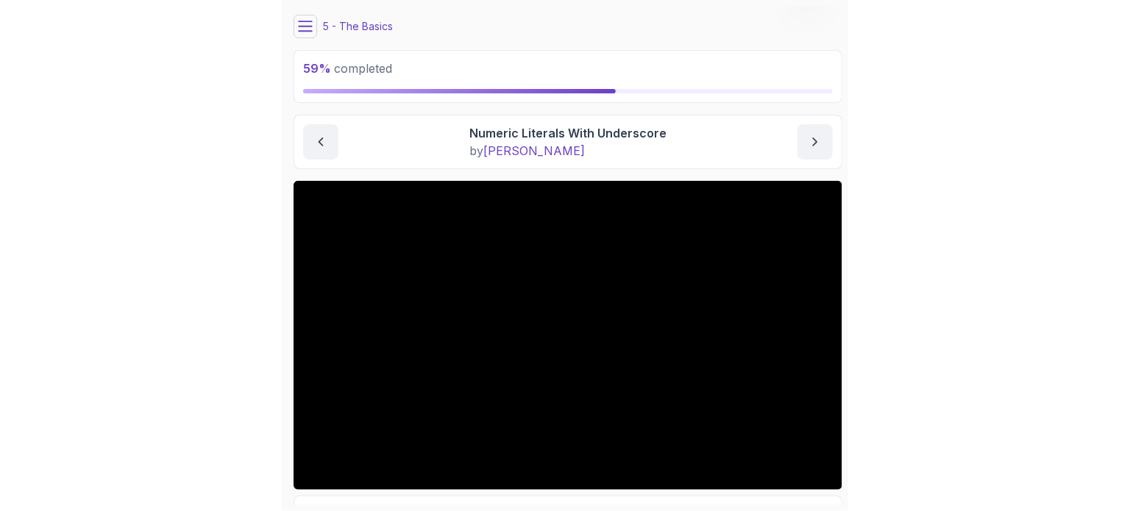
scroll to position [144, 0]
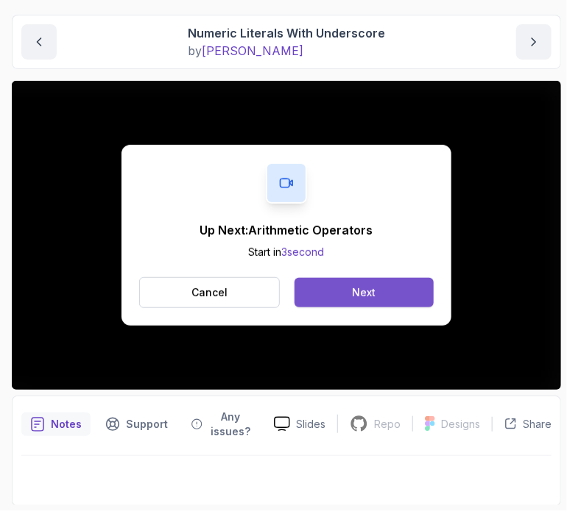
click at [343, 298] on button "Next" at bounding box center [363, 292] width 139 height 29
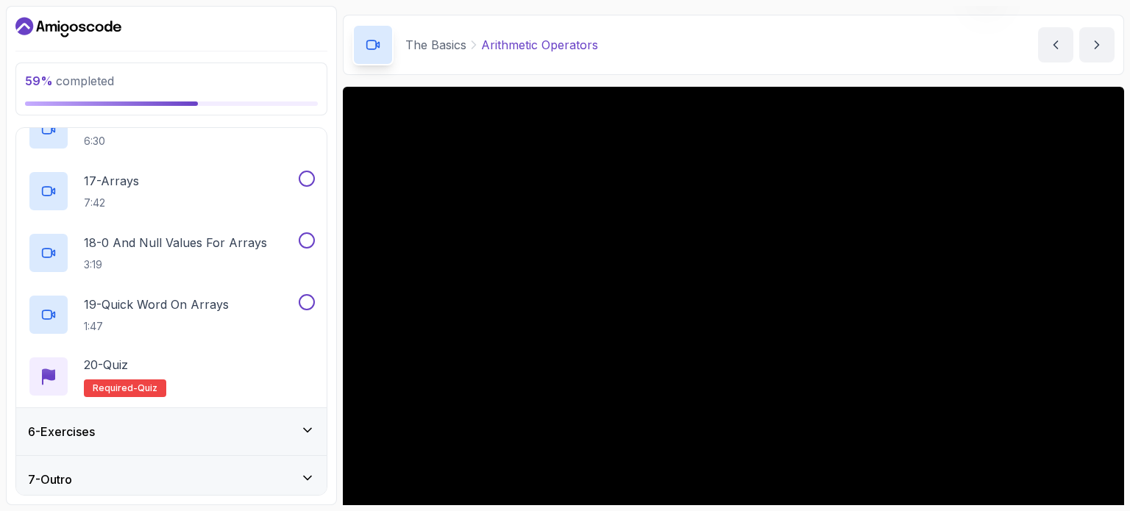
scroll to position [1201, 0]
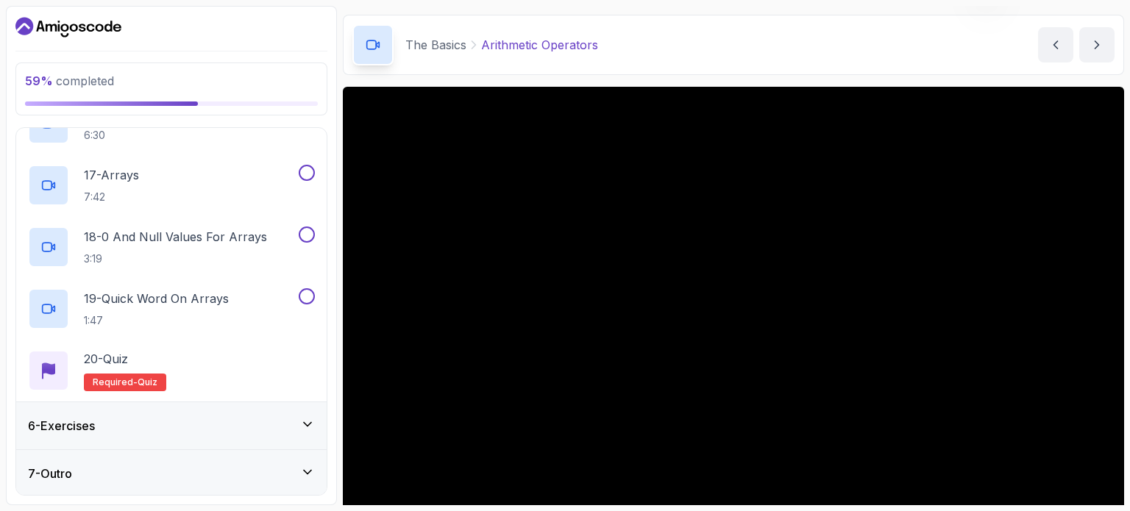
click at [294, 422] on div "6 - Exercises" at bounding box center [171, 426] width 287 height 18
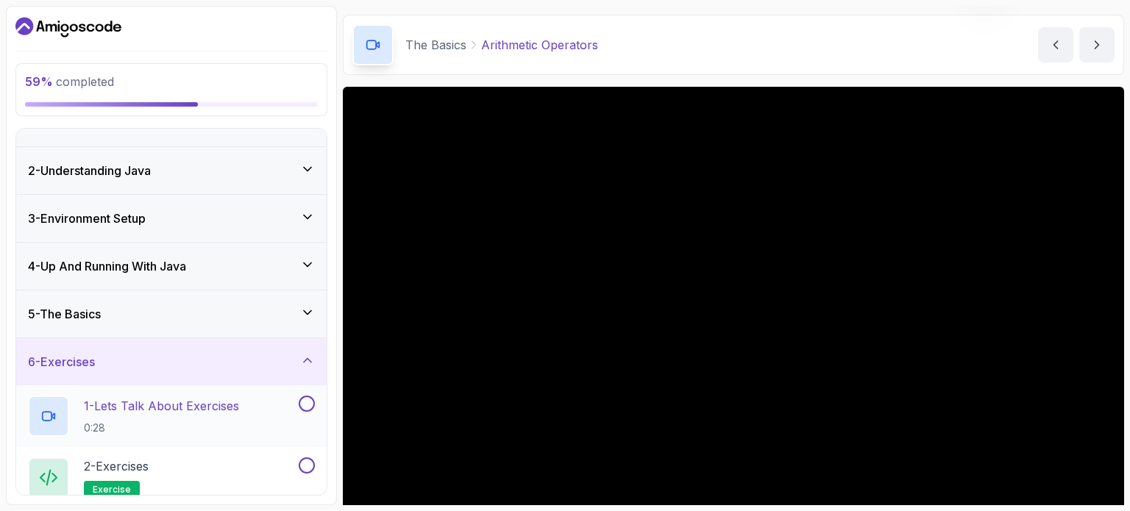
scroll to position [88, 0]
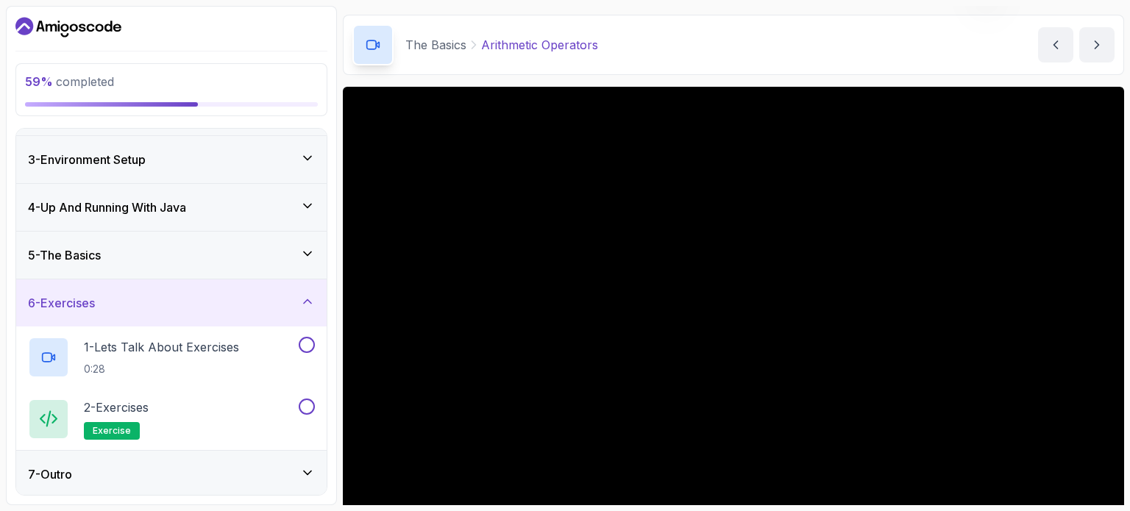
click at [286, 462] on div "7 - Outro" at bounding box center [171, 474] width 311 height 47
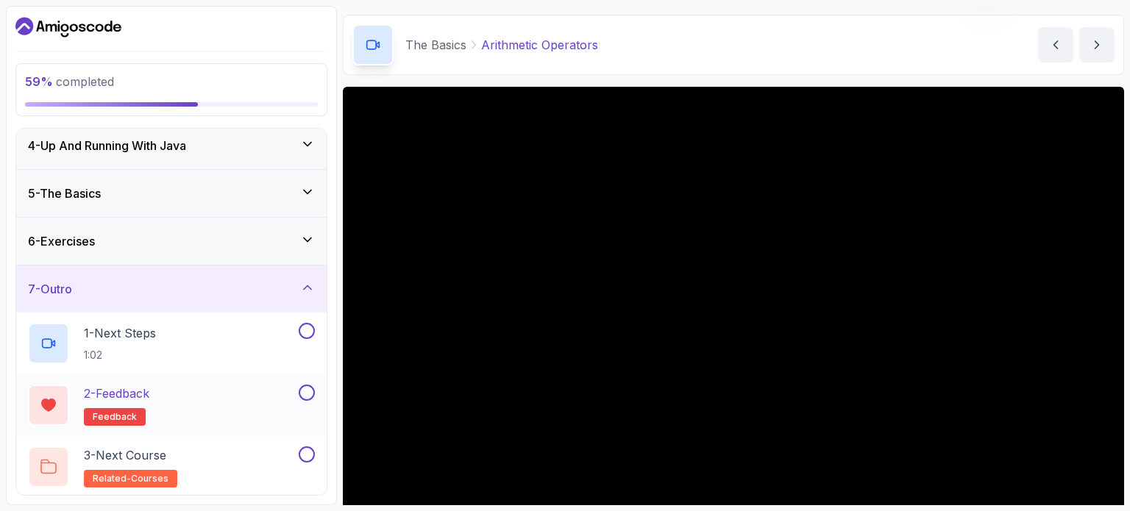
scroll to position [150, 0]
click at [315, 283] on icon at bounding box center [307, 287] width 15 height 15
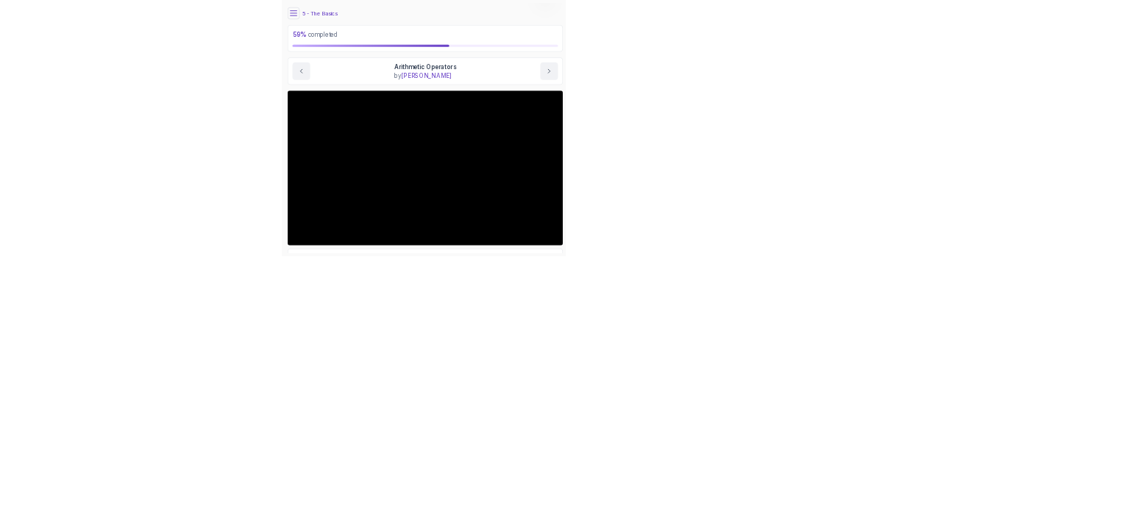
scroll to position [144, 0]
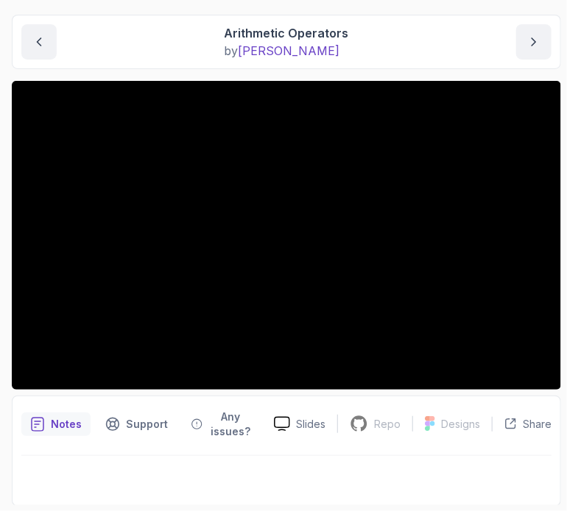
click at [263, 47] on span "[PERSON_NAME]" at bounding box center [289, 50] width 102 height 15
click at [272, 27] on p "Arithmetic Operators" at bounding box center [286, 33] width 124 height 18
click at [296, 56] on p "by [PERSON_NAME]" at bounding box center [286, 51] width 124 height 18
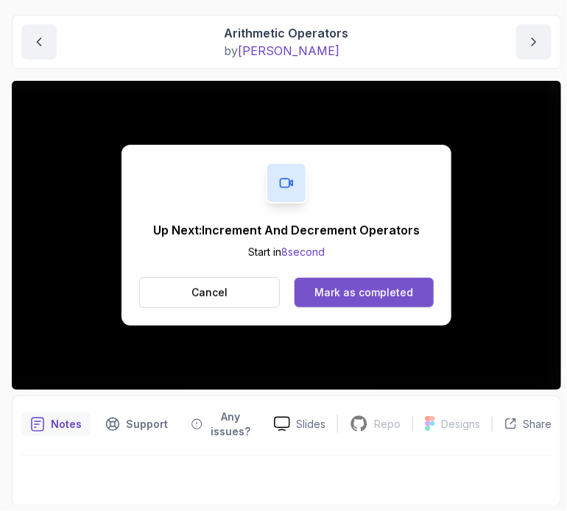
click at [379, 300] on button "Mark as completed" at bounding box center [363, 292] width 139 height 29
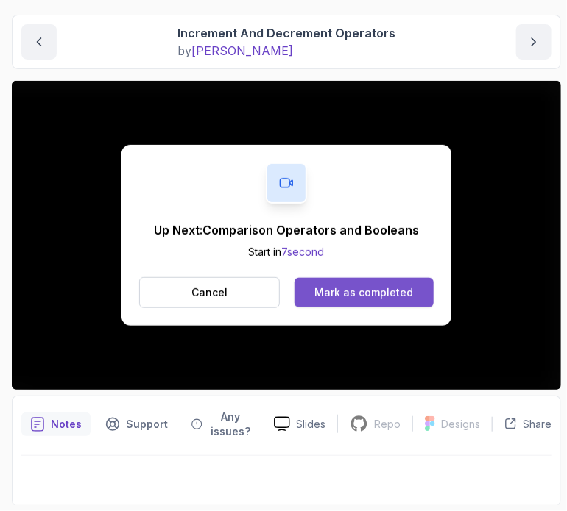
click at [343, 287] on div "Mark as completed" at bounding box center [363, 293] width 99 height 15
click at [400, 288] on div "Mark as completed" at bounding box center [363, 293] width 99 height 15
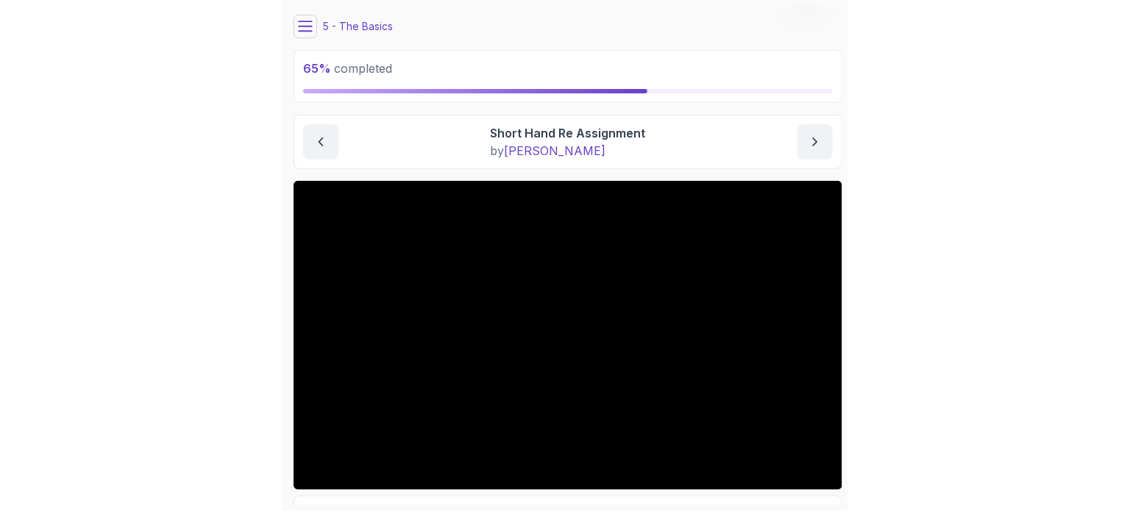
scroll to position [144, 0]
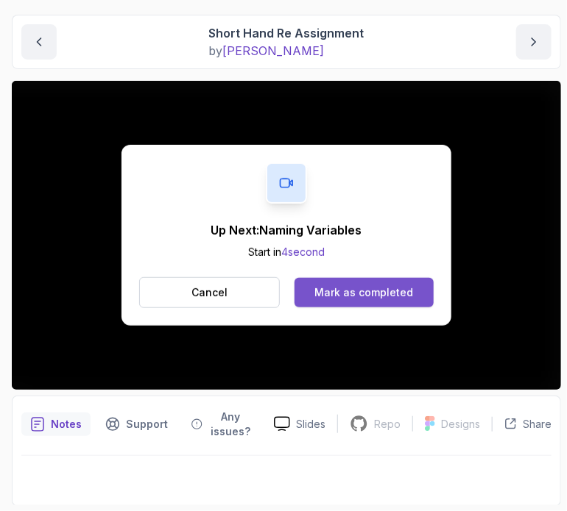
click at [329, 291] on div "Mark as completed" at bounding box center [363, 293] width 99 height 15
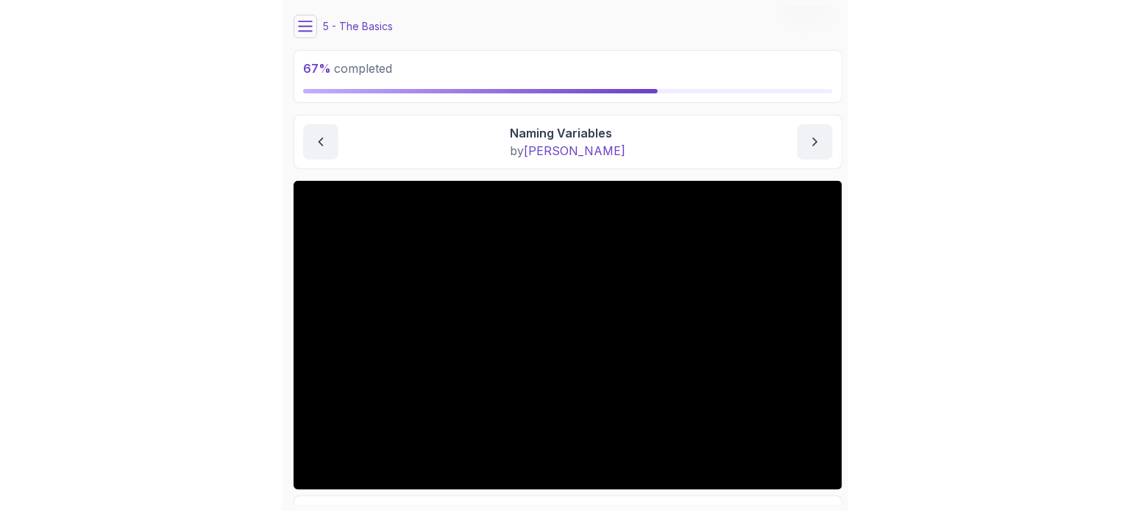
scroll to position [144, 0]
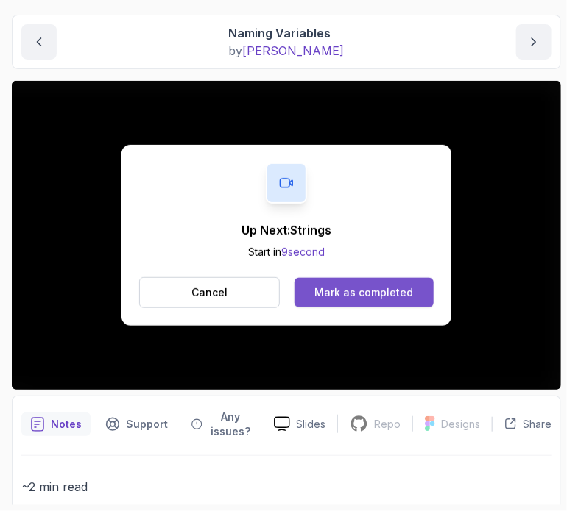
click at [345, 292] on div "Mark as completed" at bounding box center [363, 293] width 99 height 15
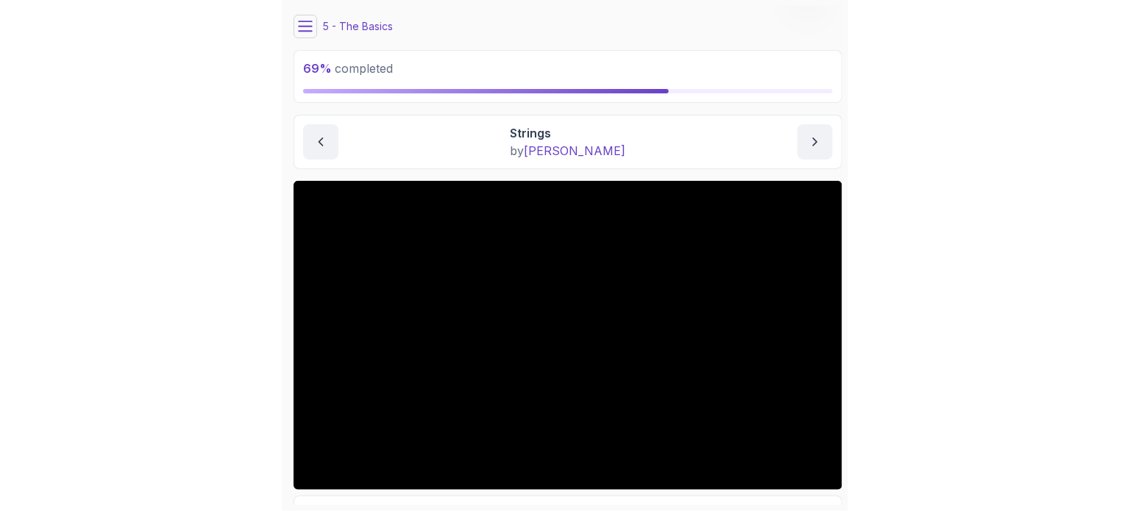
scroll to position [144, 0]
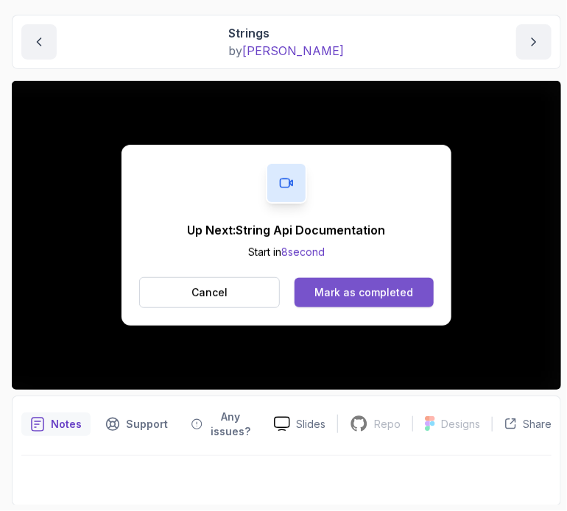
click at [377, 294] on div "Mark as completed" at bounding box center [363, 293] width 99 height 15
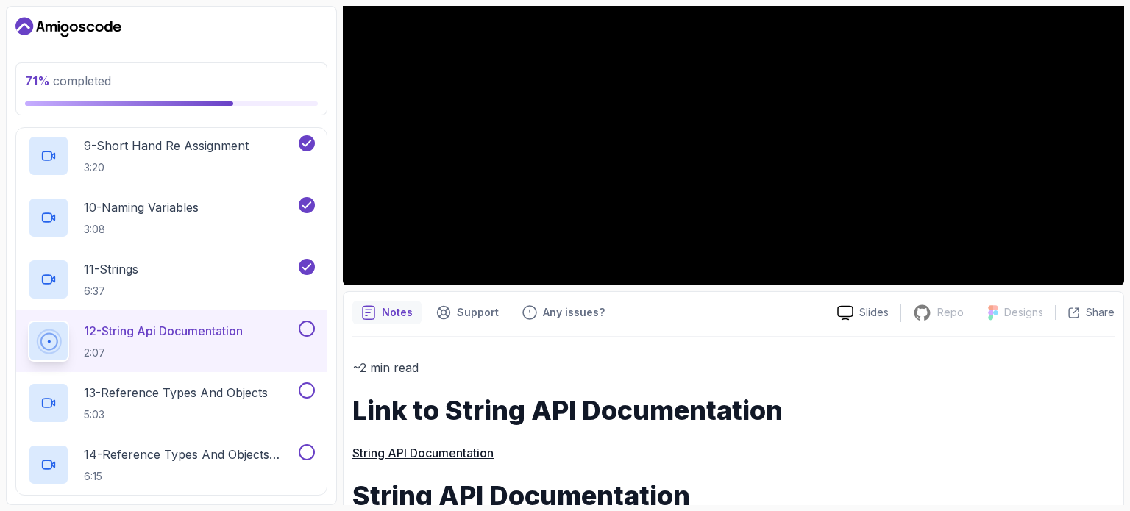
scroll to position [339, 0]
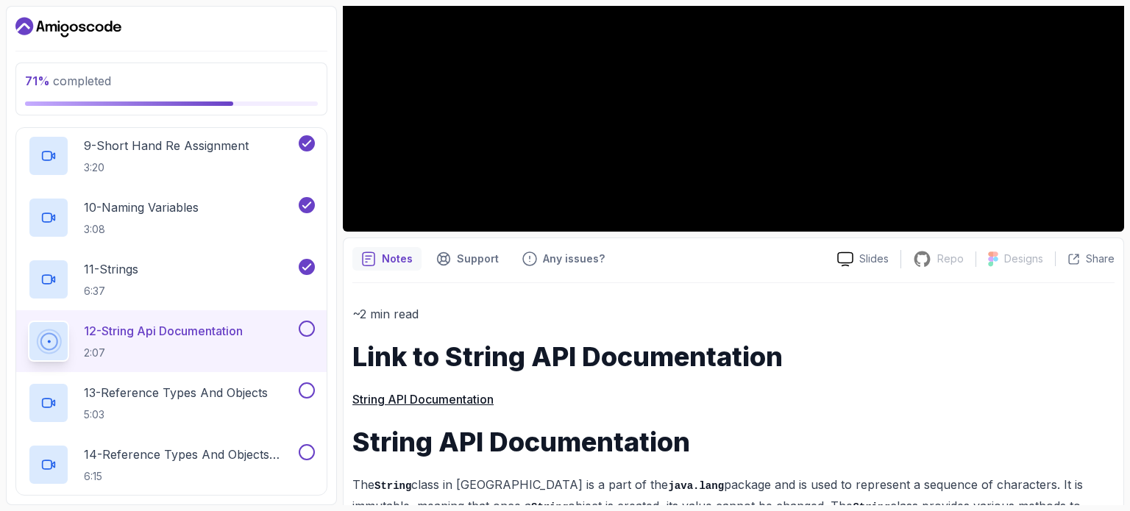
click at [424, 394] on link "String API Documentation" at bounding box center [422, 399] width 141 height 15
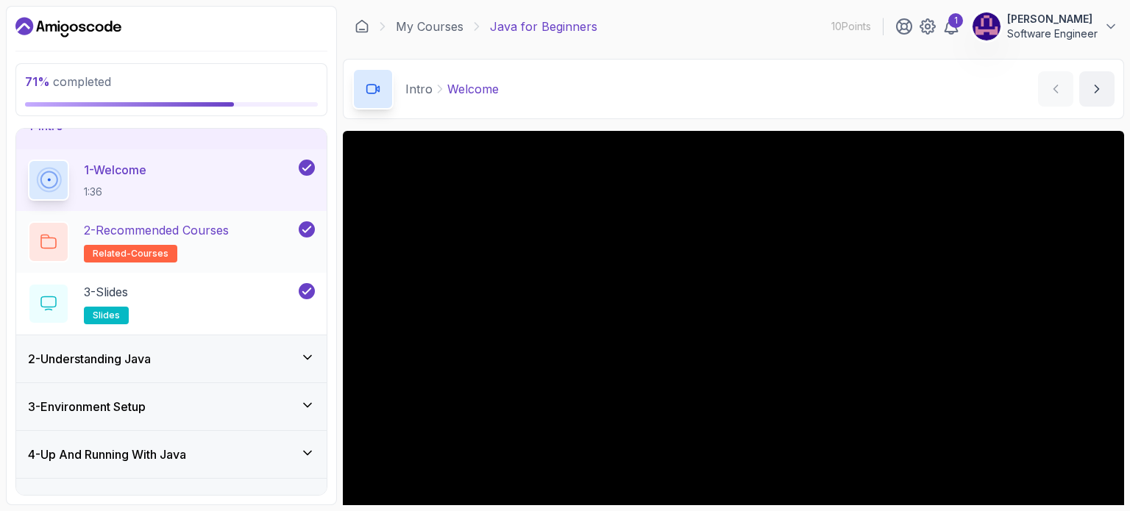
scroll to position [150, 0]
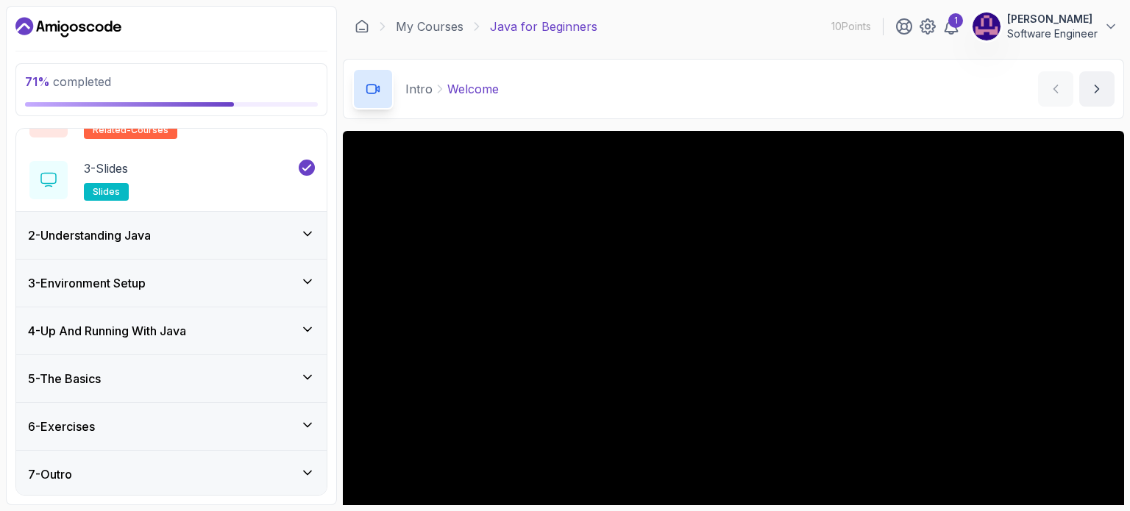
click at [292, 366] on div "5 - The Basics" at bounding box center [171, 378] width 311 height 47
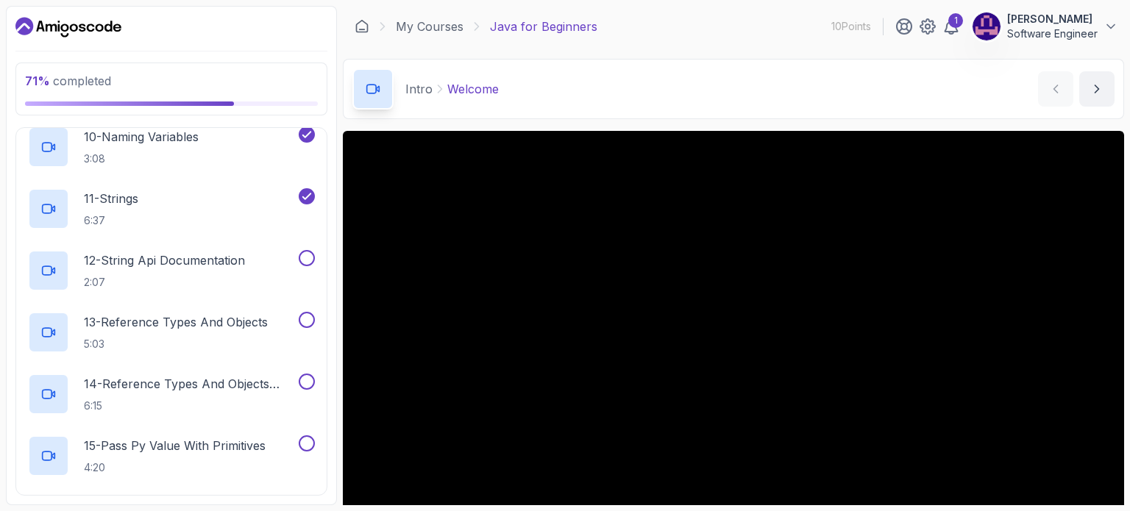
scroll to position [809, 0]
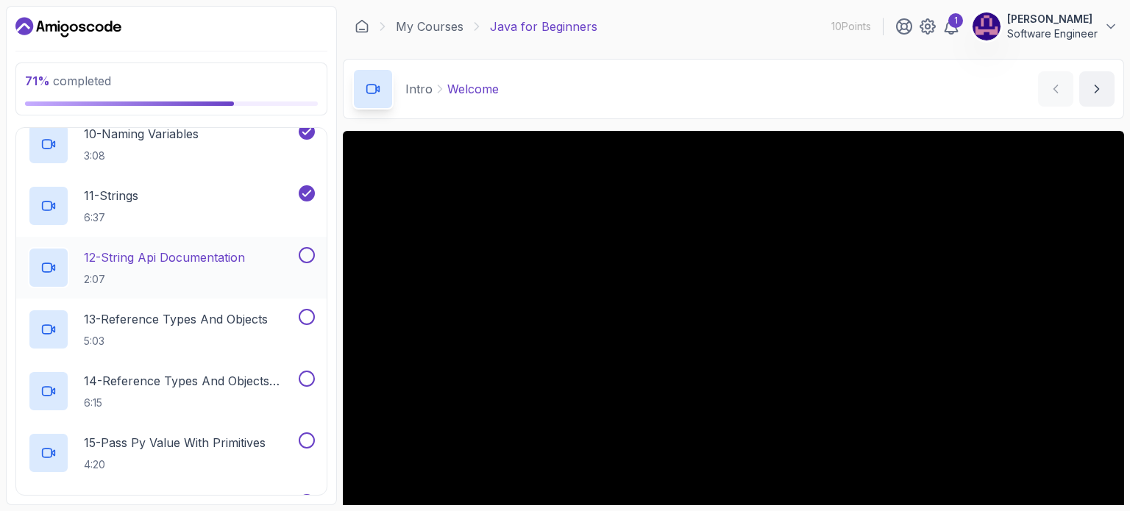
click at [301, 261] on div at bounding box center [305, 255] width 19 height 16
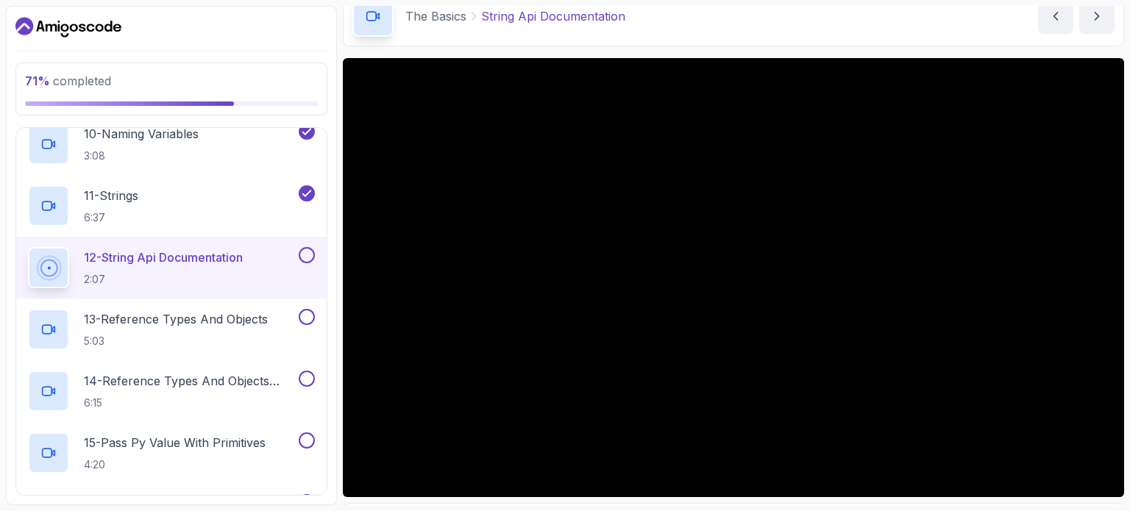
scroll to position [74, 0]
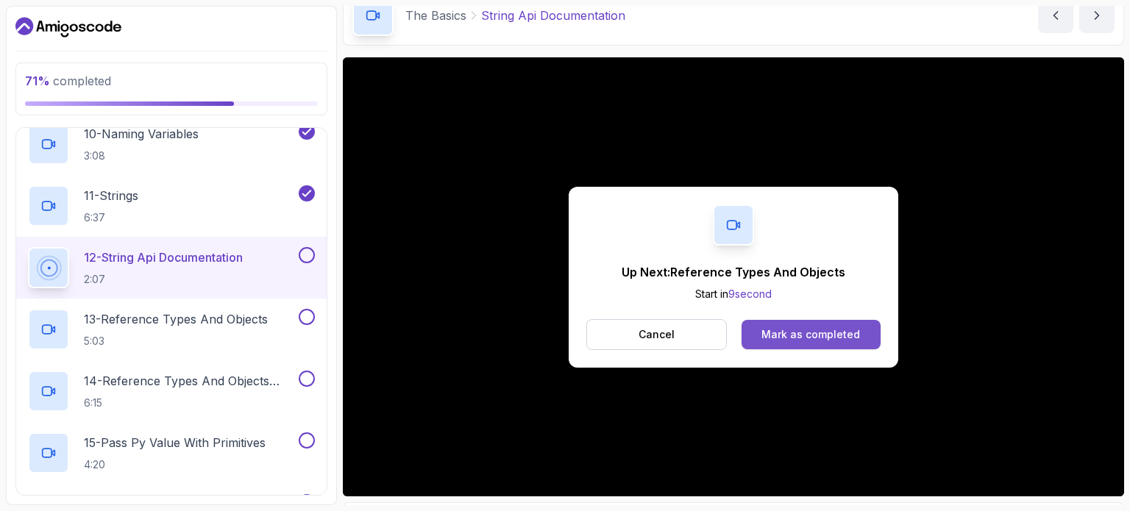
click at [795, 329] on div "Mark as completed" at bounding box center [811, 334] width 99 height 15
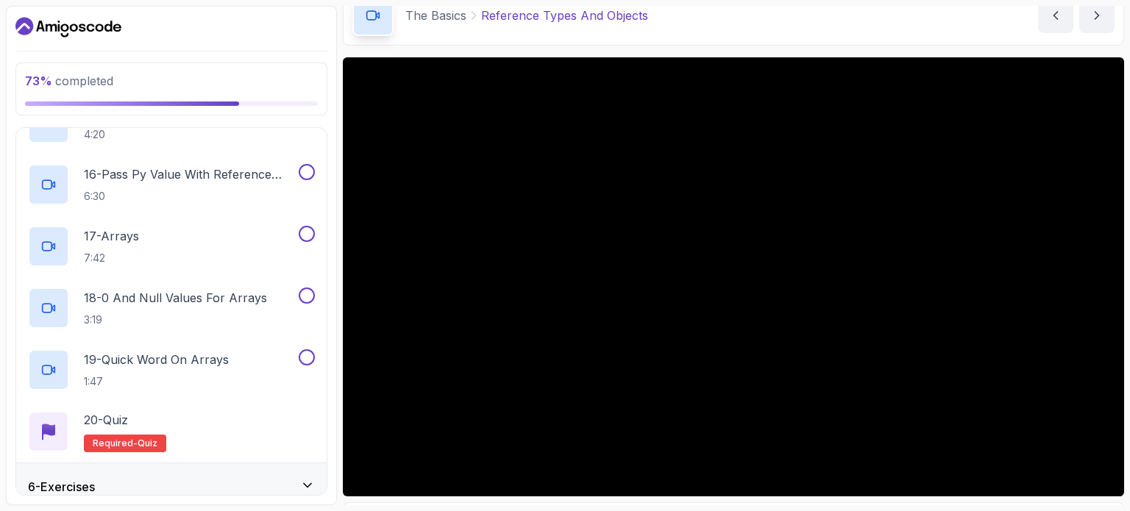
scroll to position [1201, 0]
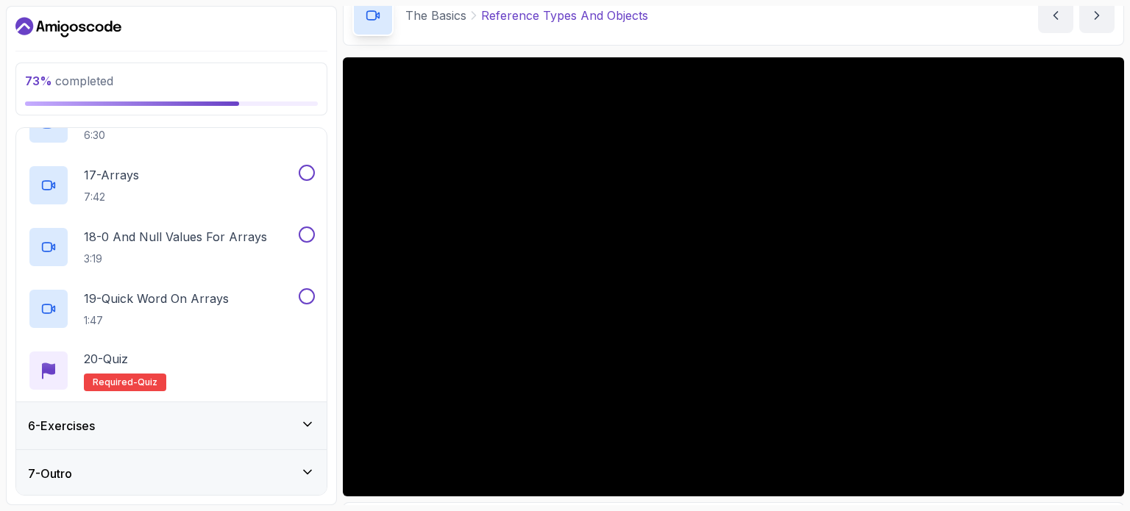
click at [307, 413] on div "6 - Exercises" at bounding box center [171, 426] width 311 height 47
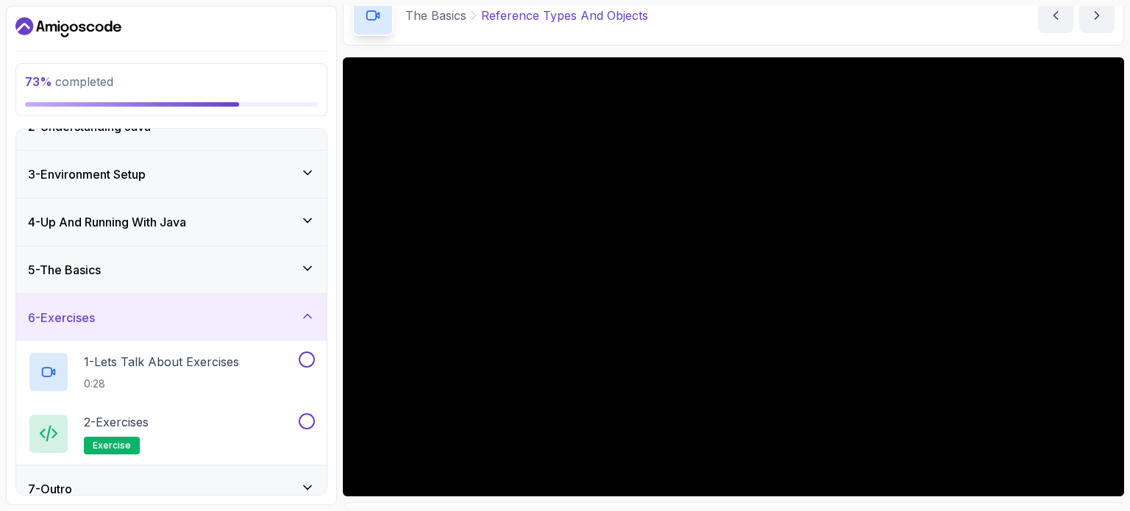
scroll to position [88, 0]
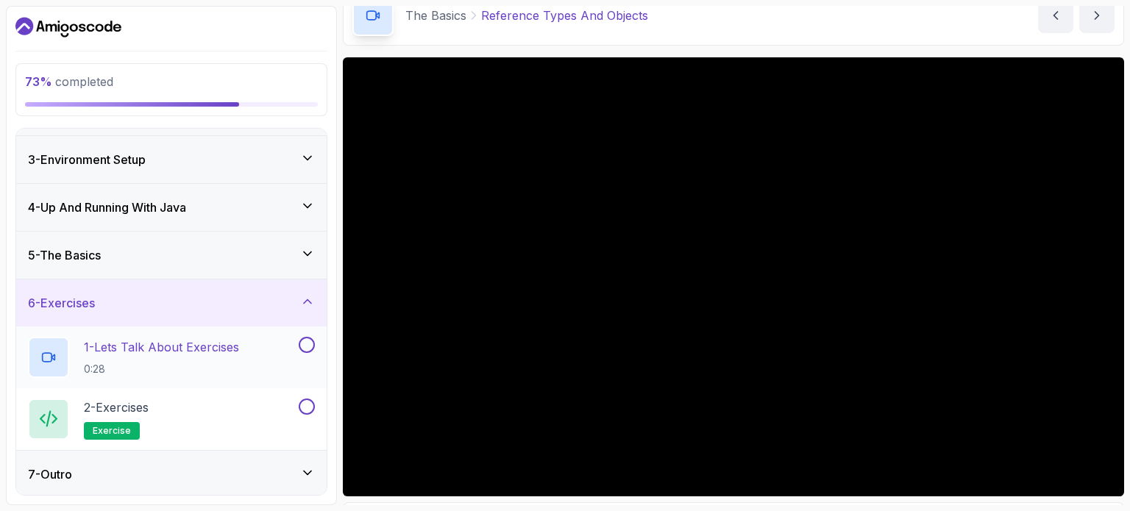
click at [308, 341] on button at bounding box center [307, 345] width 16 height 16
click at [299, 355] on button "1 - Lets Talk About Exercises 0:28" at bounding box center [171, 357] width 287 height 41
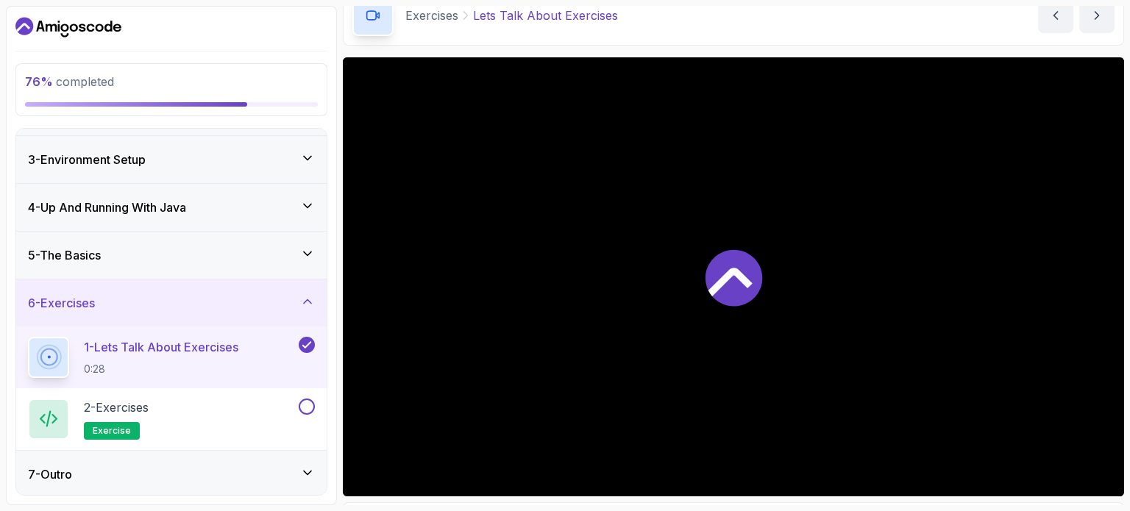
click at [307, 352] on button "1 - Lets Talk About Exercises 0:28" at bounding box center [171, 357] width 287 height 41
click at [307, 342] on icon at bounding box center [306, 345] width 13 height 15
click at [307, 403] on button at bounding box center [307, 407] width 16 height 16
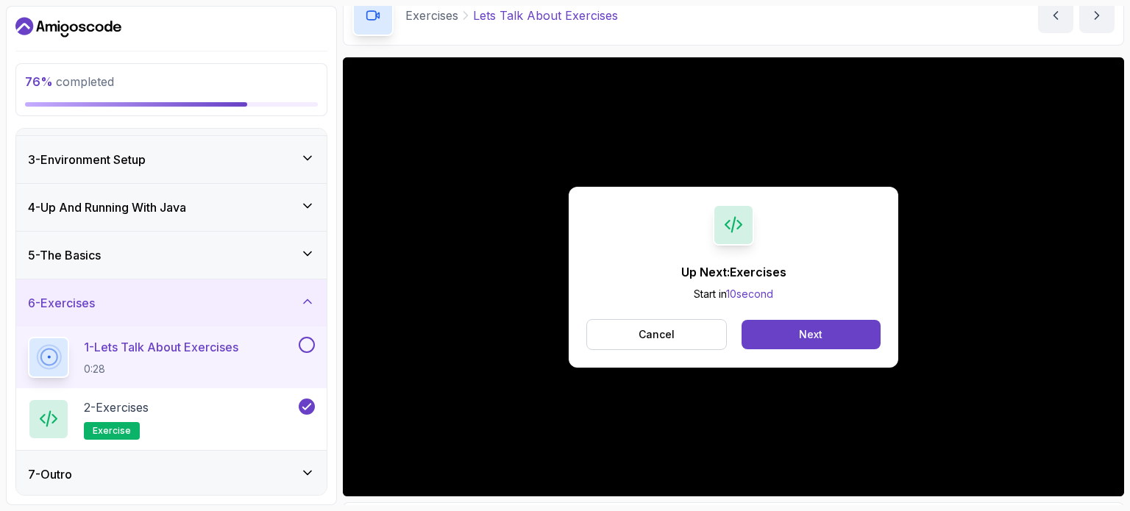
click at [306, 346] on button at bounding box center [307, 345] width 16 height 16
click at [789, 327] on button "Next" at bounding box center [811, 334] width 139 height 29
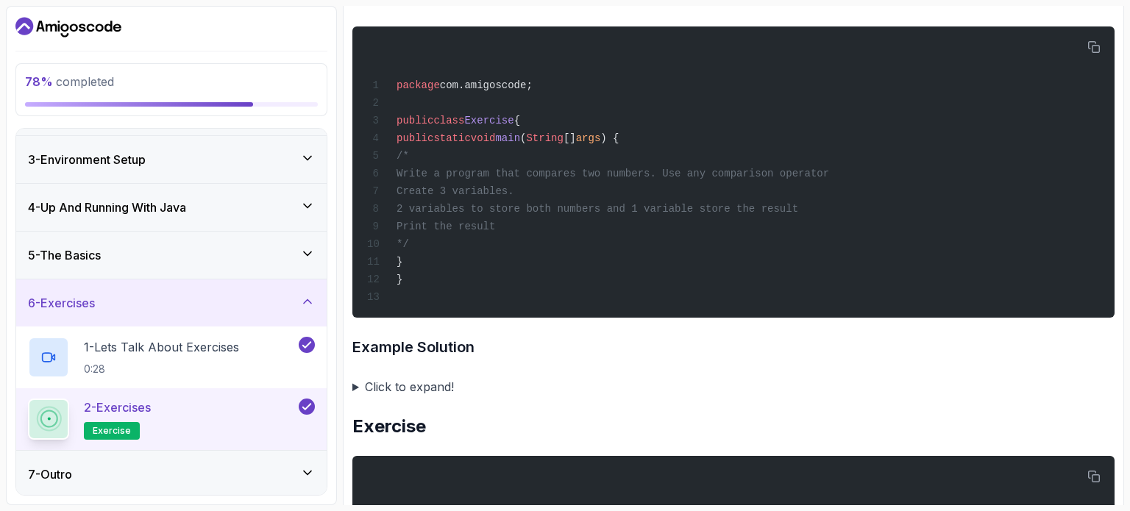
scroll to position [1104, 0]
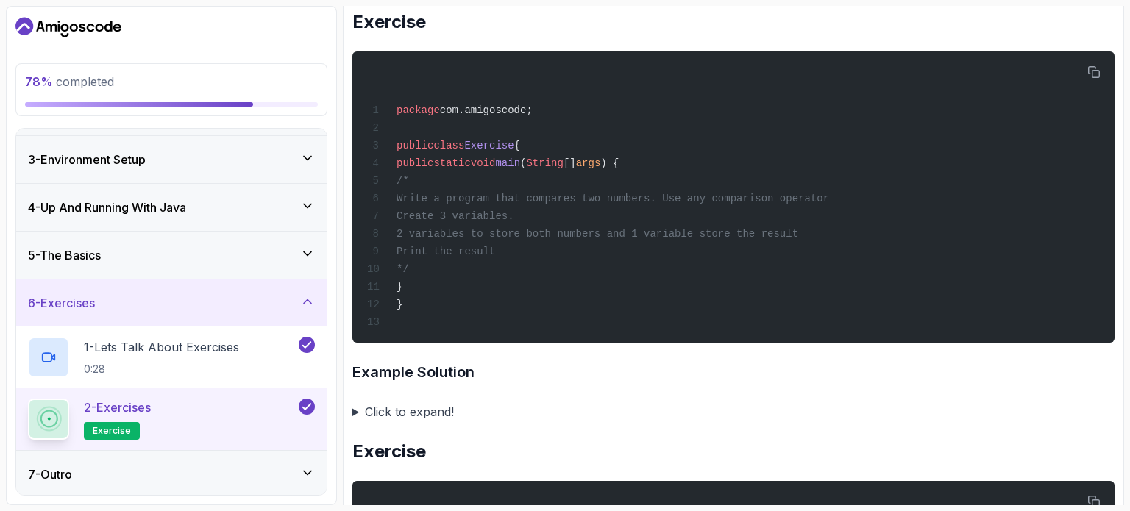
click at [355, 407] on summary "Click to expand!" at bounding box center [733, 412] width 762 height 21
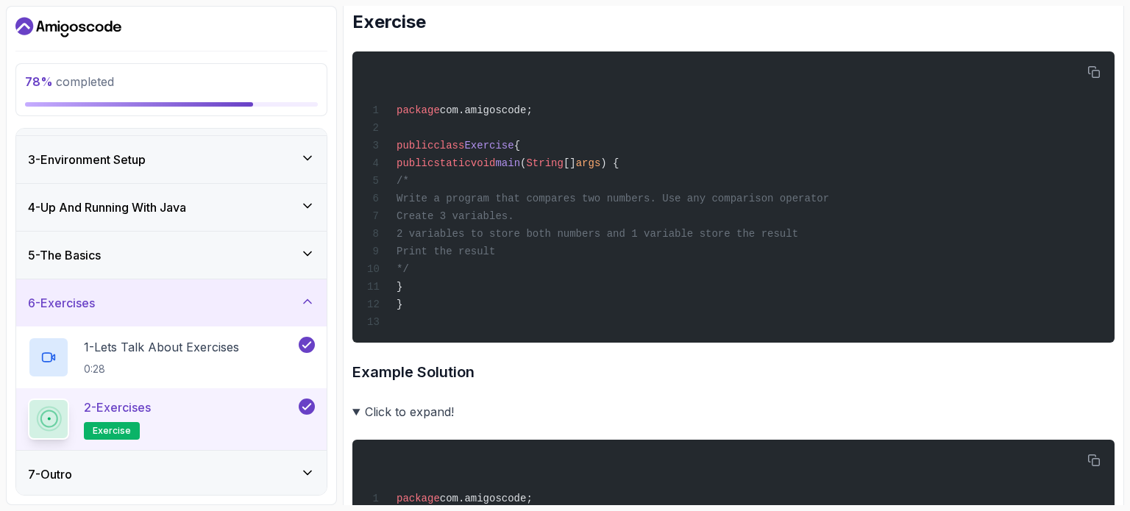
click at [392, 411] on summary "Click to expand!" at bounding box center [733, 412] width 762 height 21
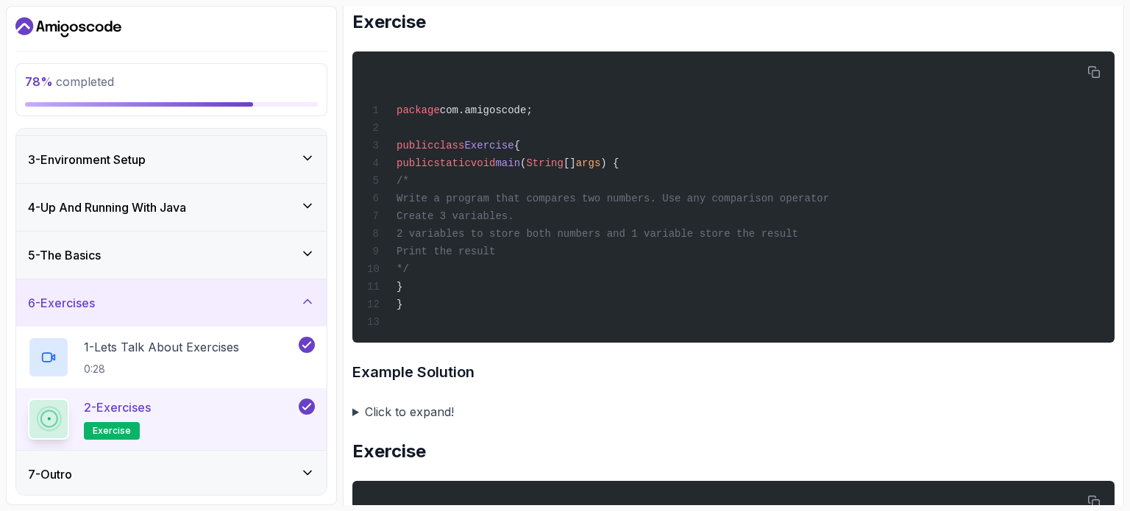
click at [404, 411] on summary "Click to expand!" at bounding box center [733, 412] width 762 height 21
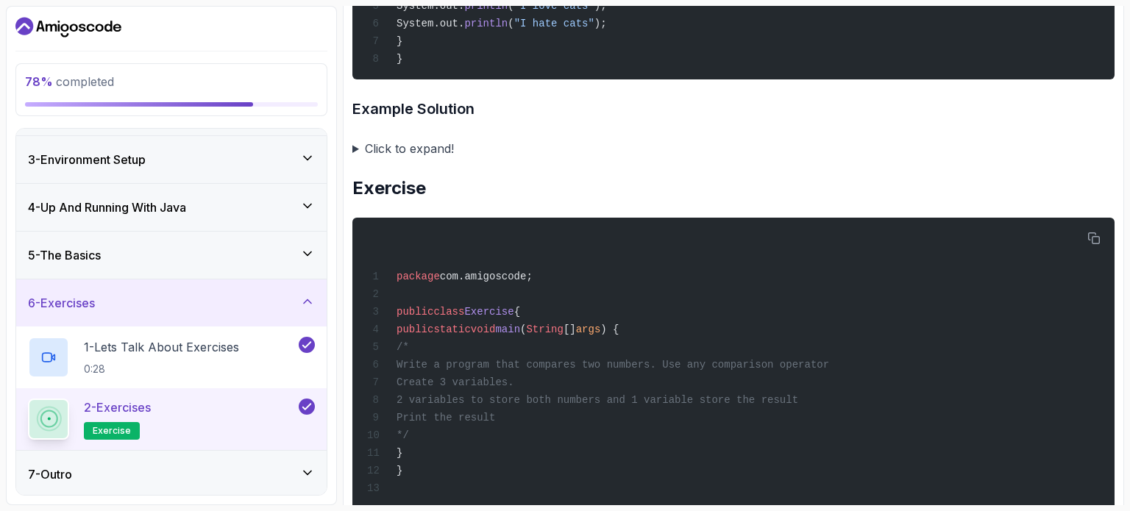
scroll to position [736, 0]
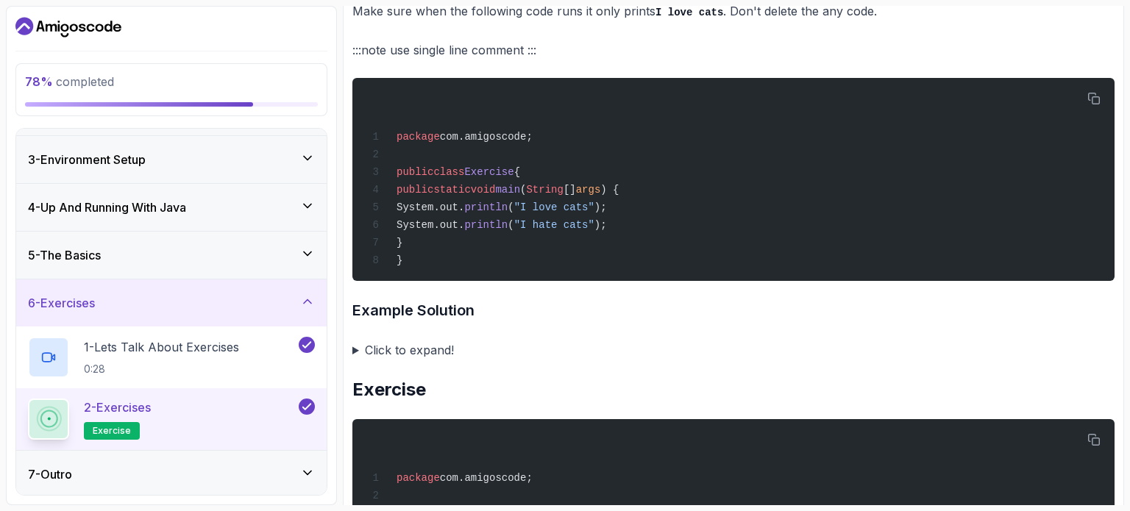
click at [434, 350] on summary "Click to expand!" at bounding box center [733, 350] width 762 height 21
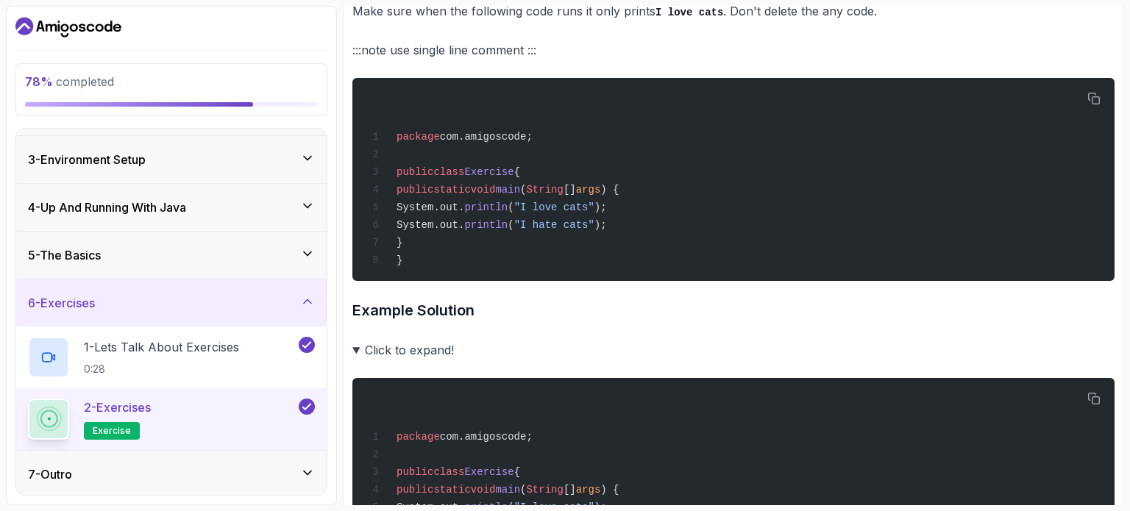
click at [426, 347] on summary "Click to expand!" at bounding box center [733, 350] width 762 height 21
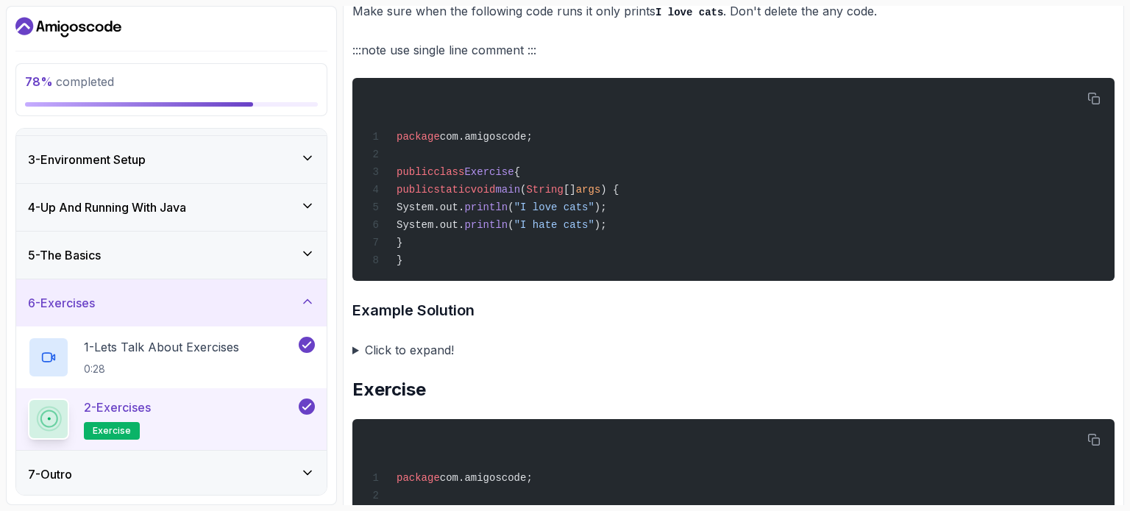
click at [426, 347] on summary "Click to expand!" at bounding box center [733, 350] width 762 height 21
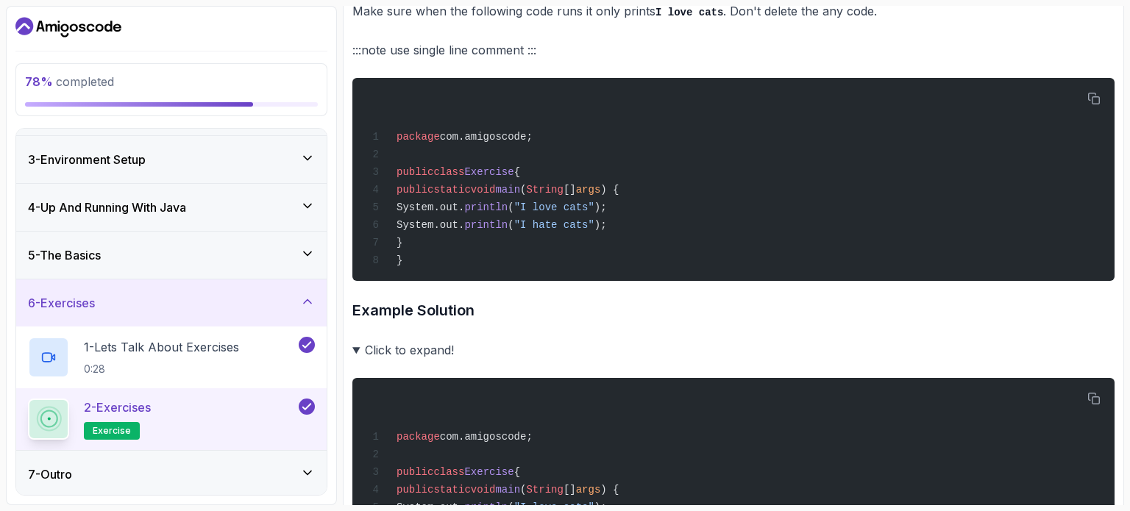
click at [426, 347] on summary "Click to expand!" at bounding box center [733, 350] width 762 height 21
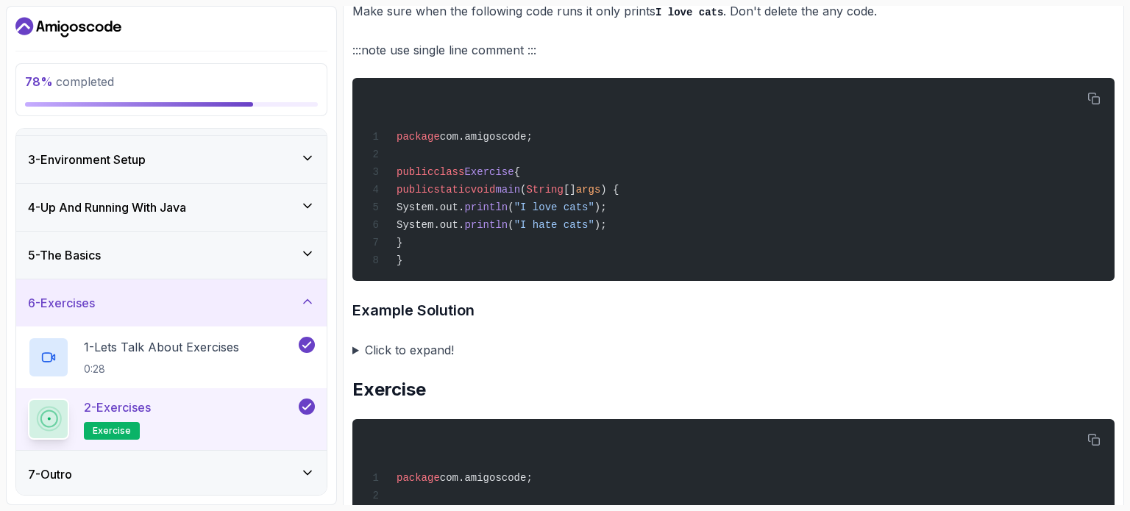
click at [426, 347] on summary "Click to expand!" at bounding box center [733, 350] width 762 height 21
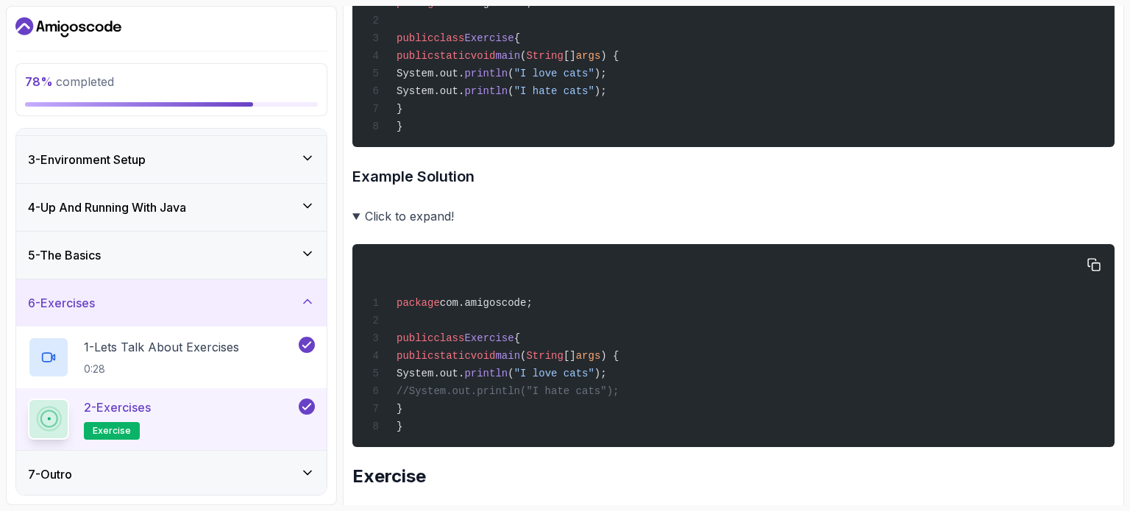
scroll to position [883, 0]
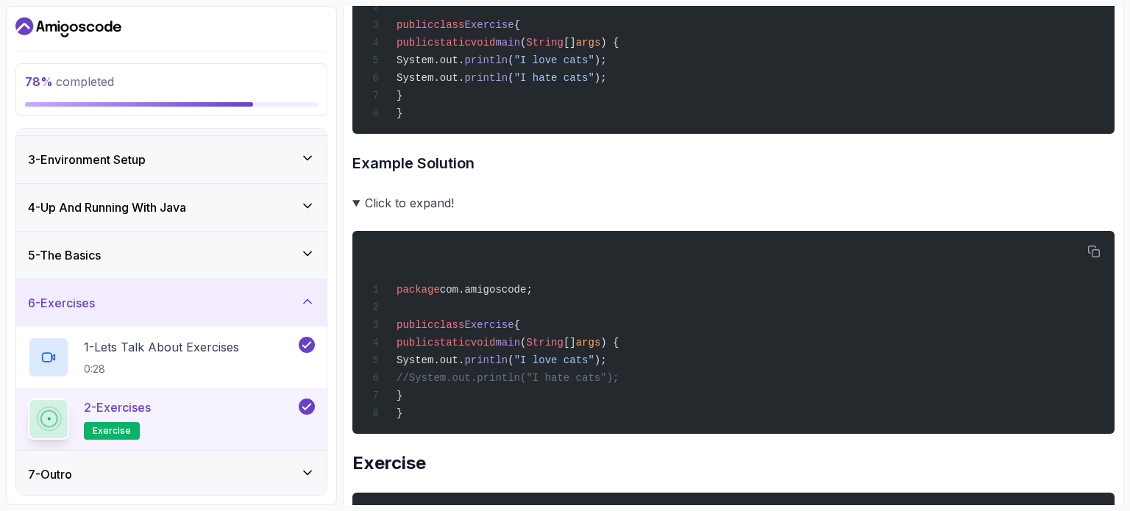
click at [429, 208] on summary "Click to expand!" at bounding box center [733, 203] width 762 height 21
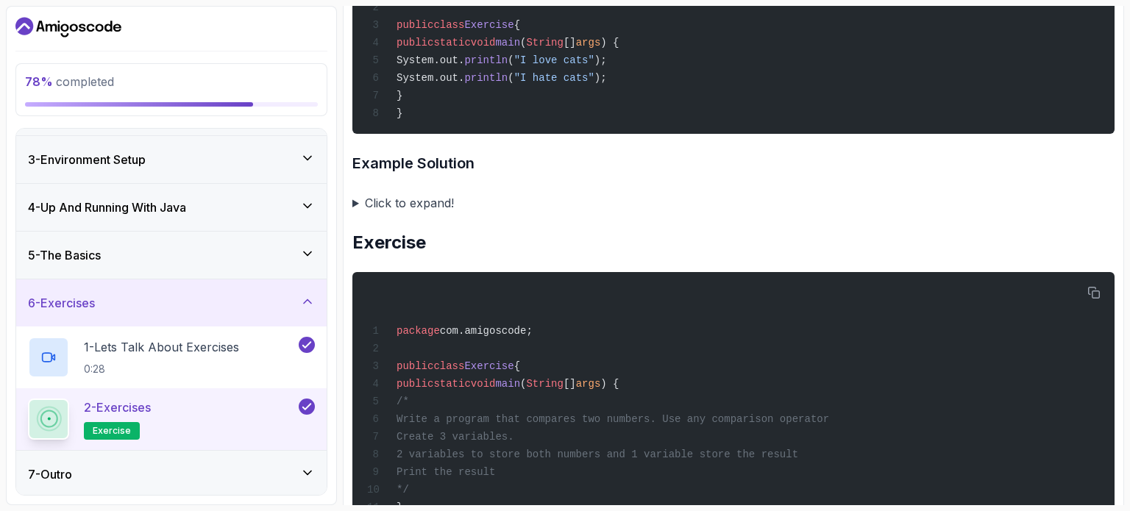
click at [429, 208] on summary "Click to expand!" at bounding box center [733, 203] width 762 height 21
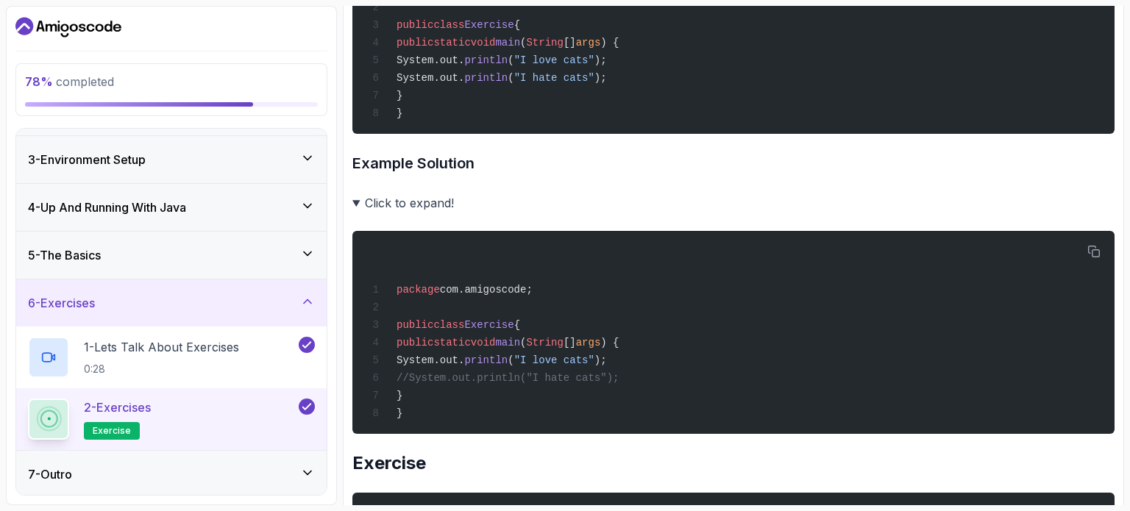
click at [429, 208] on summary "Click to expand!" at bounding box center [733, 203] width 762 height 21
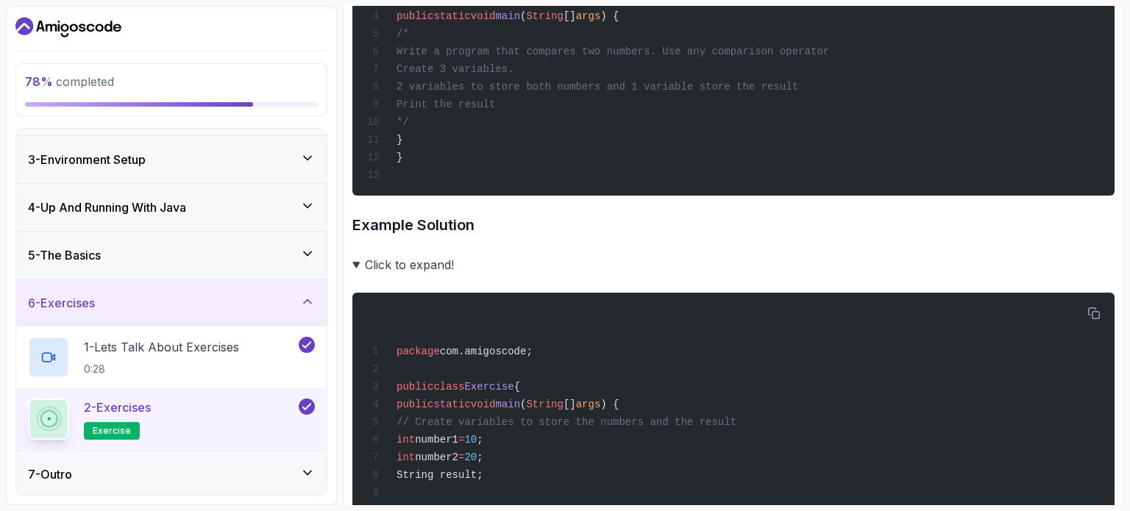
click at [431, 263] on summary "Click to expand!" at bounding box center [733, 265] width 762 height 21
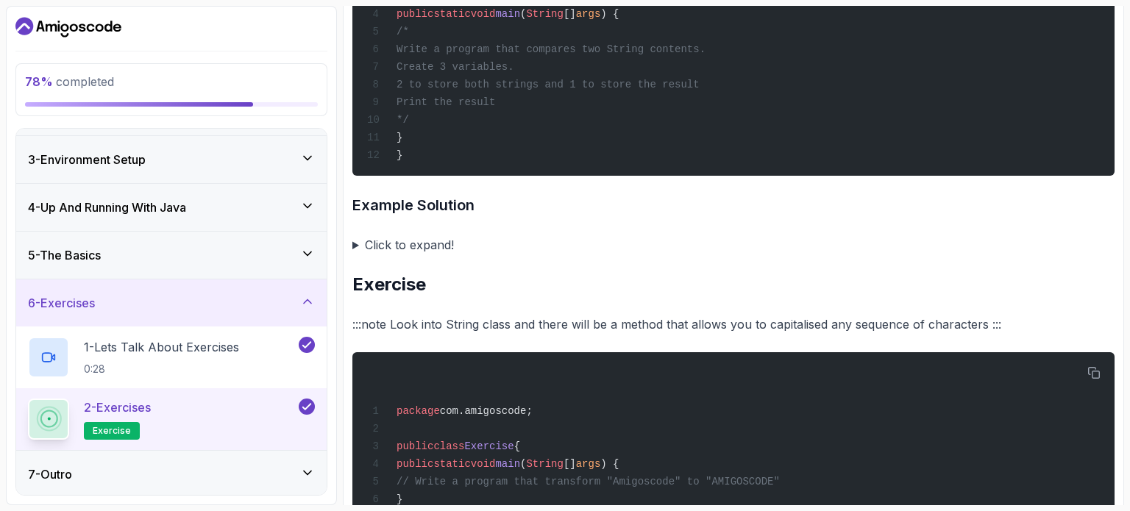
scroll to position [1693, 0]
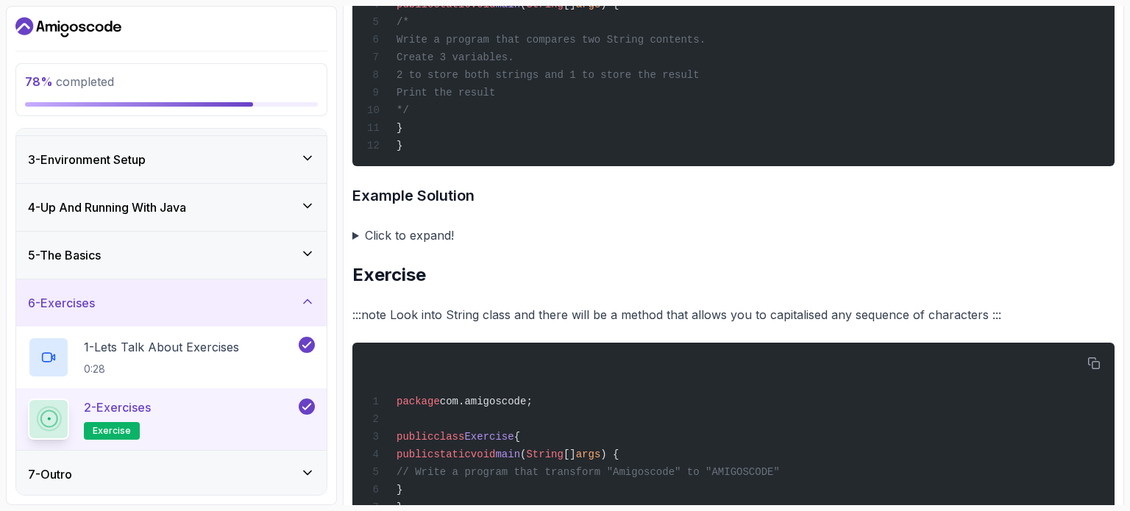
click at [418, 235] on summary "Click to expand!" at bounding box center [733, 235] width 762 height 21
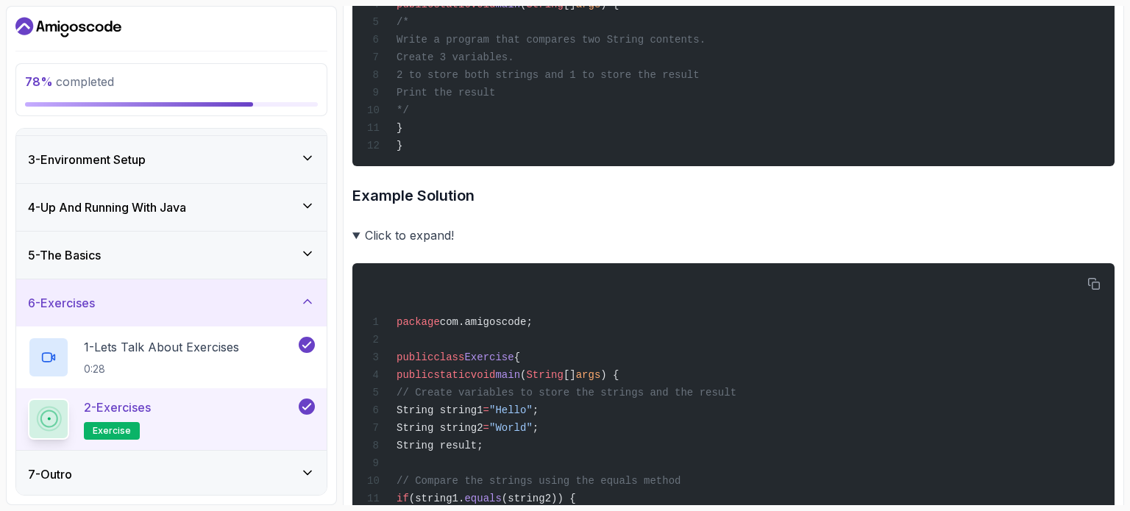
click at [431, 233] on summary "Click to expand!" at bounding box center [733, 235] width 762 height 21
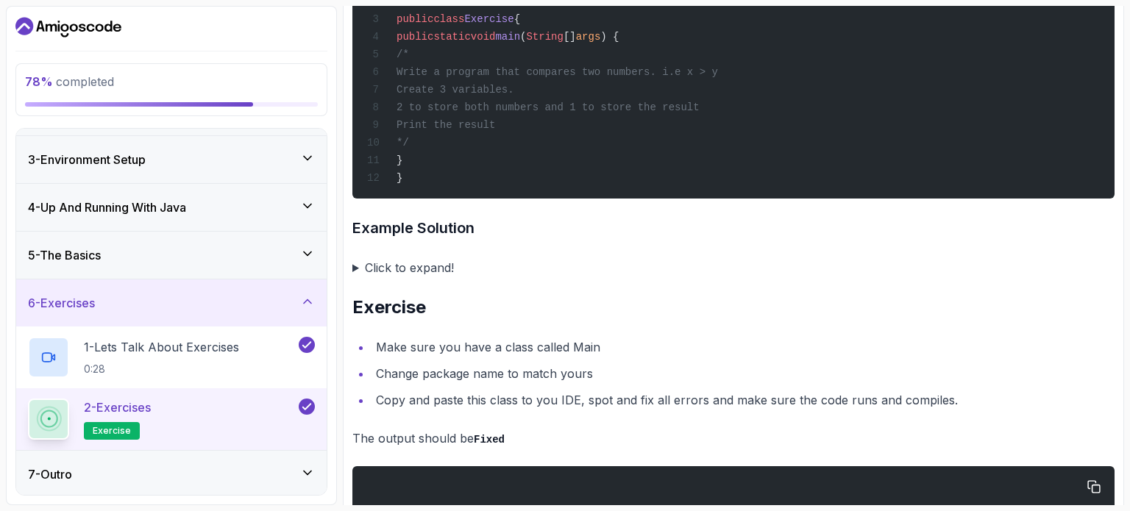
scroll to position [2776, 0]
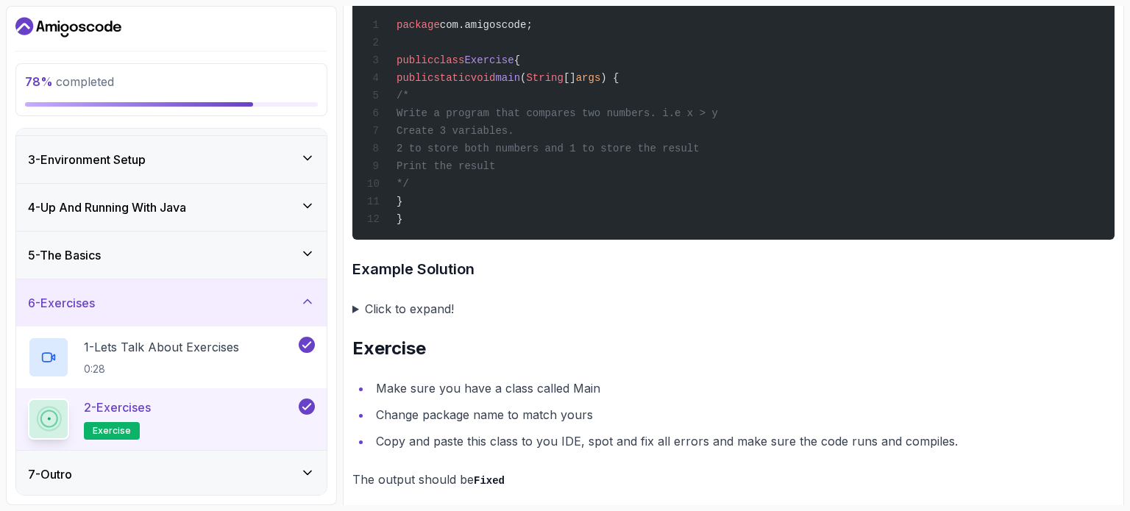
click at [490, 150] on span "2 to store both numbers and 1 to store the result" at bounding box center [548, 149] width 303 height 12
click at [491, 151] on span "2 to store both numbers and 1 to store the result" at bounding box center [548, 149] width 303 height 12
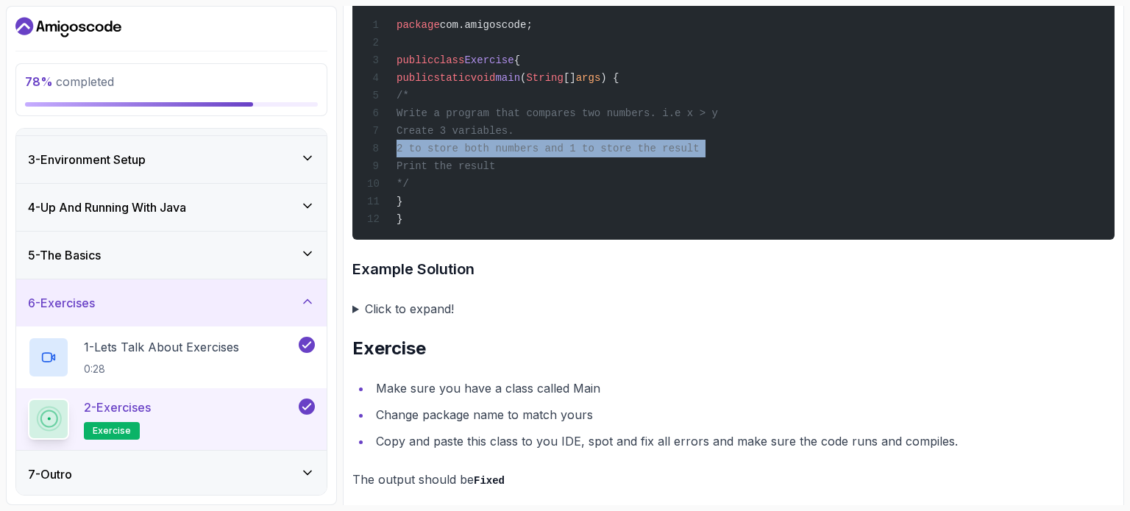
click at [491, 151] on span "2 to store both numbers and 1 to store the result" at bounding box center [548, 149] width 303 height 12
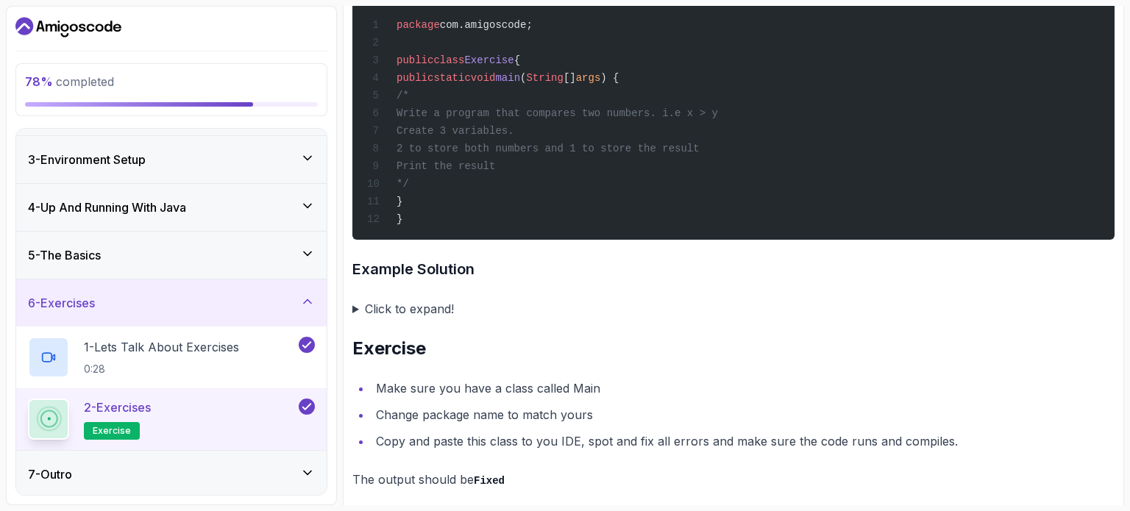
click at [486, 182] on div "package com.amigoscode; public class Exercise { public static void main ( Strin…" at bounding box center [733, 103] width 739 height 256
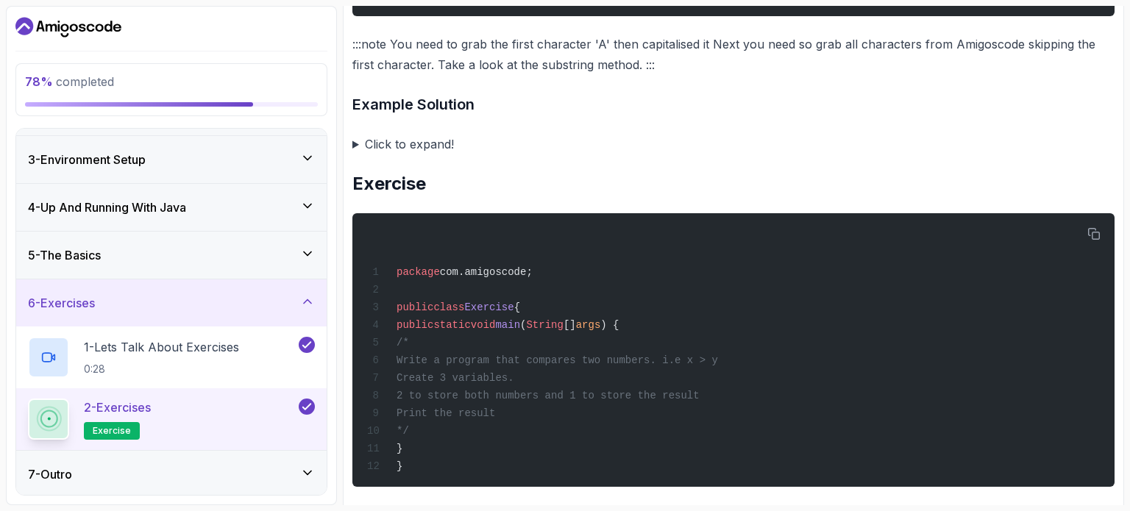
scroll to position [2481, 0]
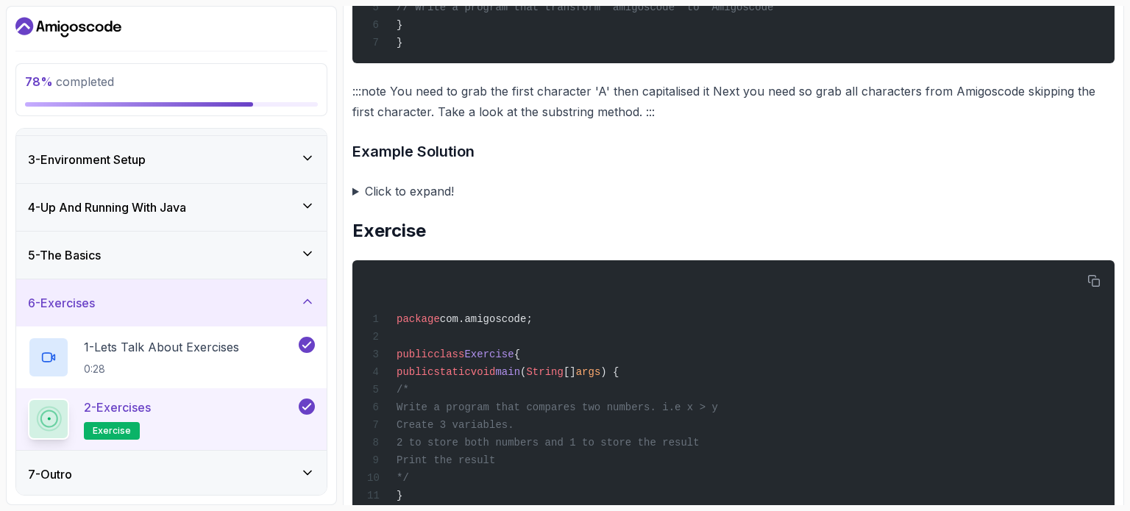
click at [306, 305] on icon at bounding box center [307, 301] width 15 height 15
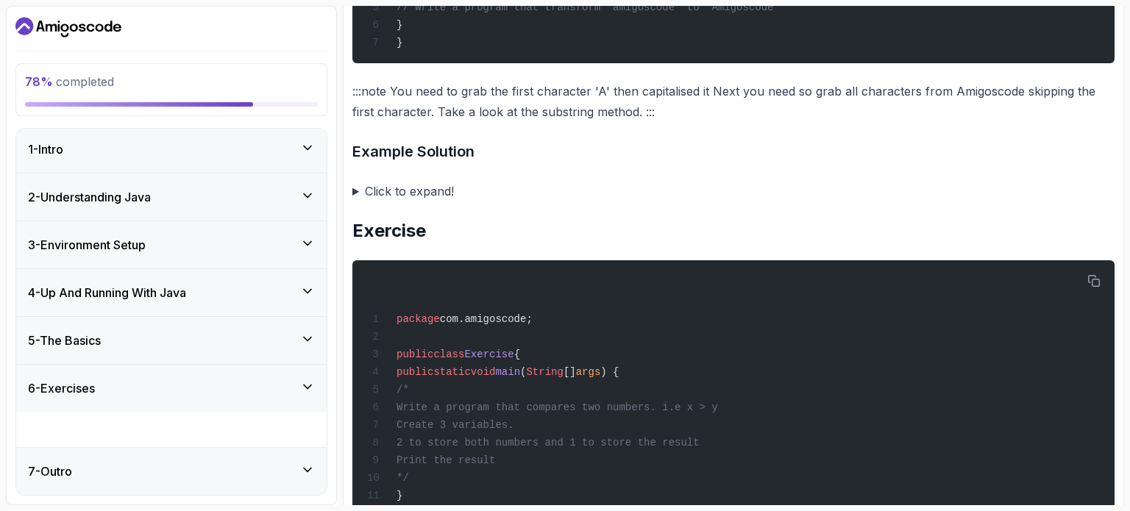
scroll to position [0, 0]
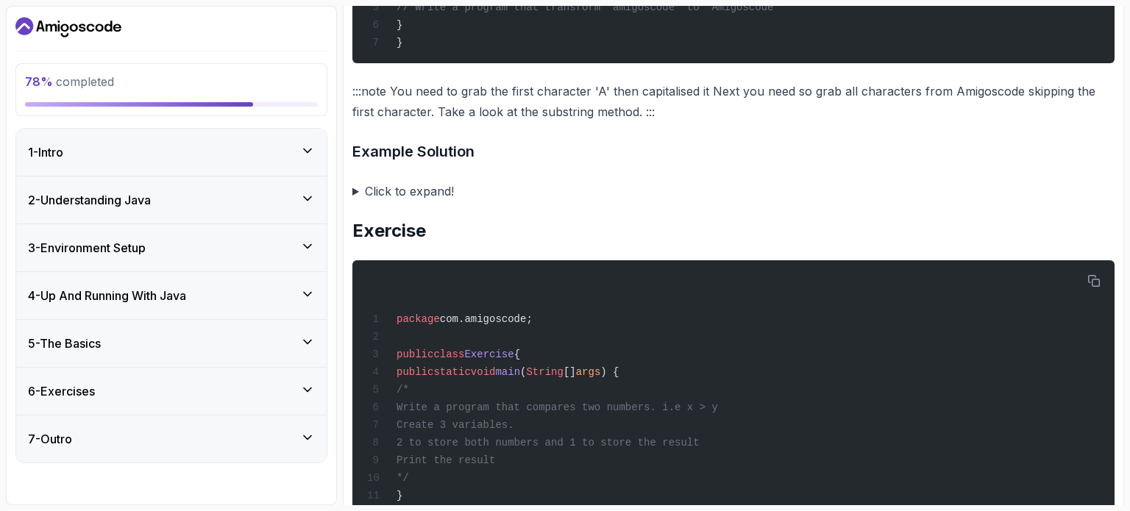
click at [299, 337] on div "5 - The Basics" at bounding box center [171, 344] width 287 height 18
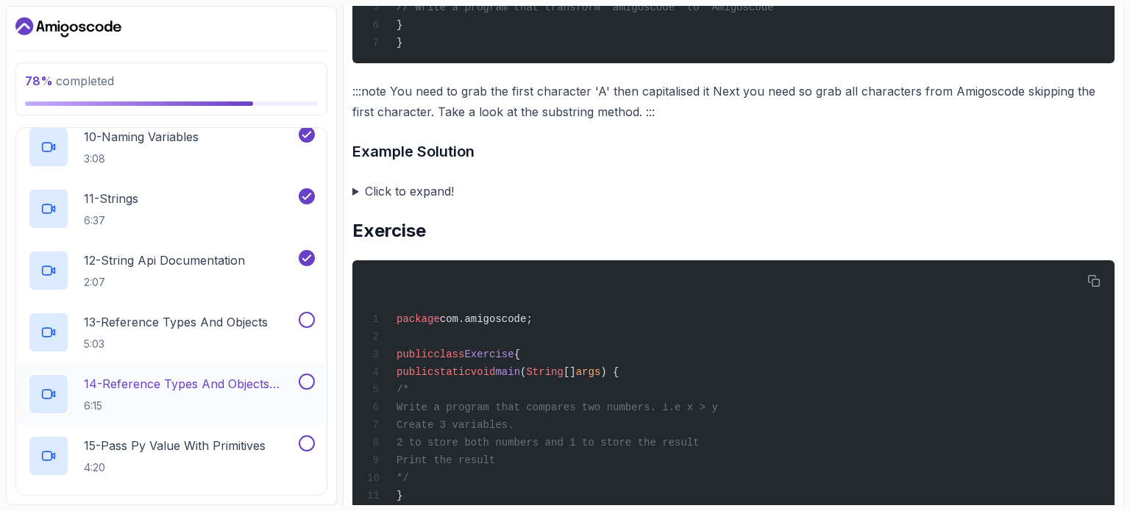
scroll to position [809, 0]
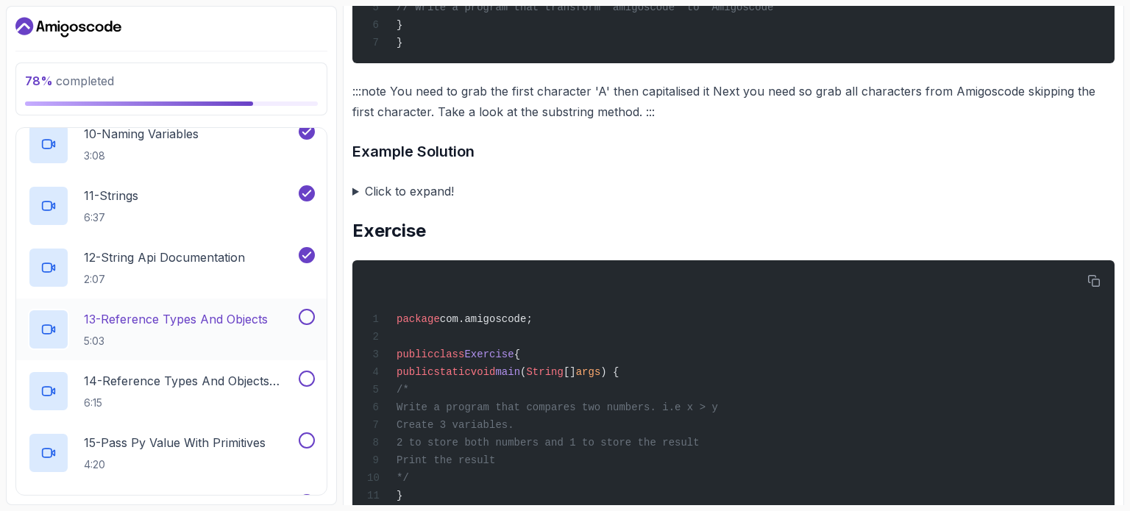
click at [311, 322] on button at bounding box center [307, 317] width 16 height 16
click at [252, 326] on p "13 - Reference Types And Objects" at bounding box center [176, 320] width 184 height 18
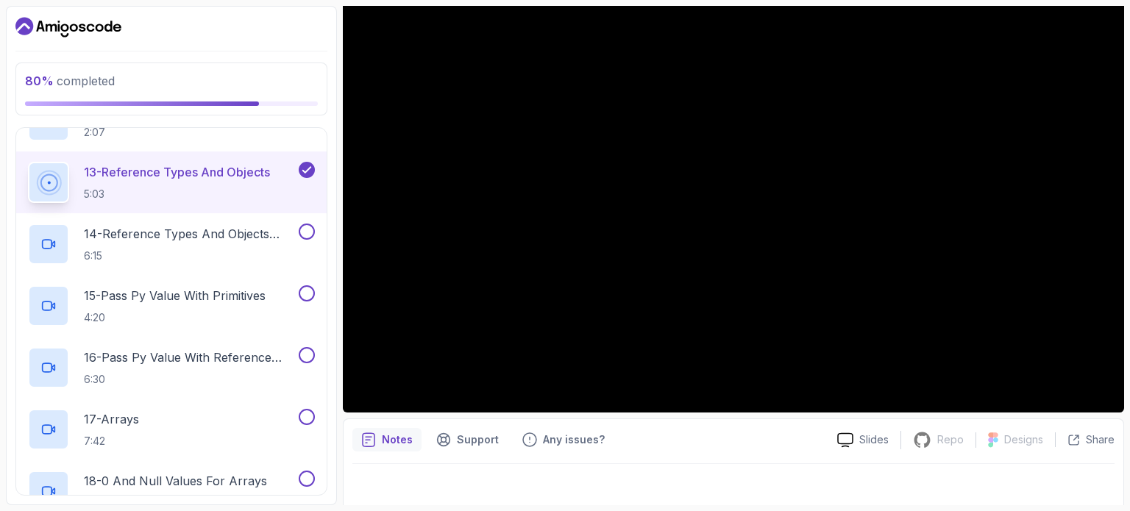
scroll to position [166, 0]
